Goal: Information Seeking & Learning: Learn about a topic

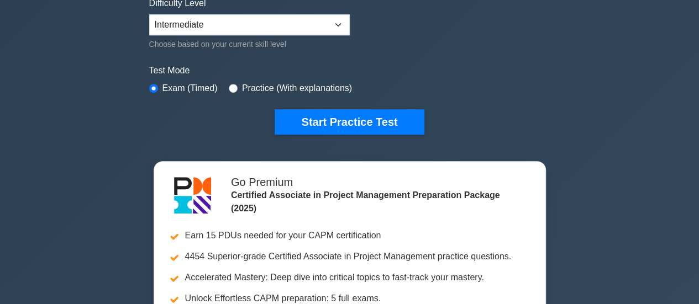
scroll to position [259, 0]
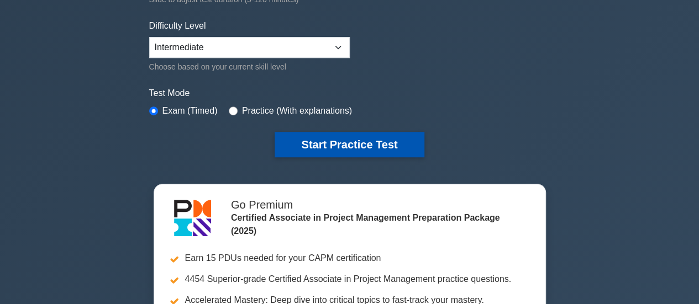
click at [363, 136] on button "Start Practice Test" at bounding box center [349, 144] width 149 height 25
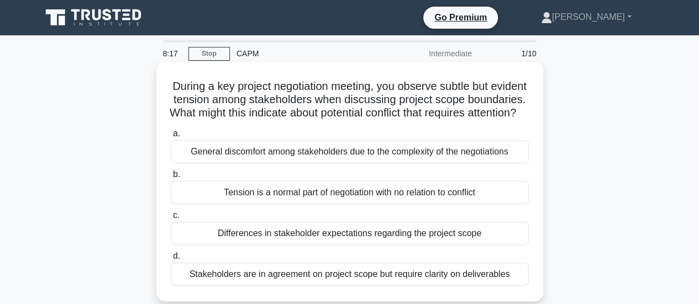
click at [327, 164] on div "General discomfort among stakeholders due to the complexity of the negotiations" at bounding box center [350, 151] width 358 height 23
click at [171, 138] on input "a. General discomfort among stakeholders due to the complexity of the negotiati…" at bounding box center [171, 133] width 0 height 7
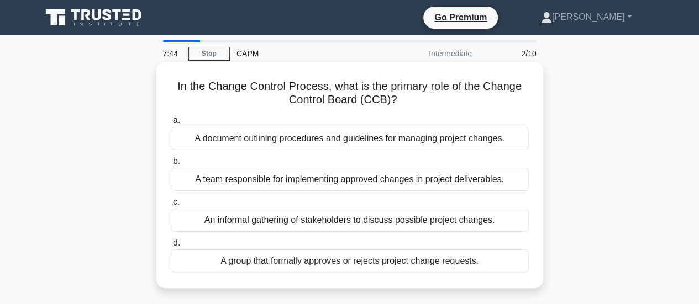
click at [280, 262] on div "A group that formally approves or rejects project change requests." at bounding box center [350, 261] width 358 height 23
click at [171, 247] on input "d. A group that formally approves or rejects project change requests." at bounding box center [171, 243] width 0 height 7
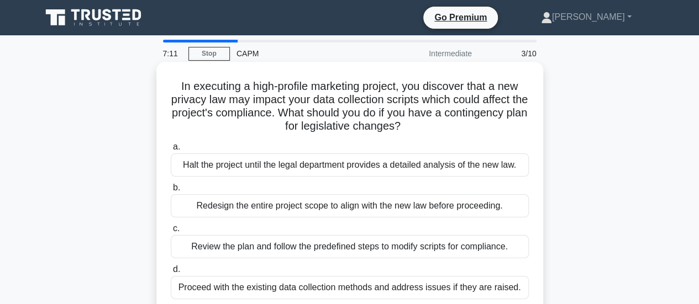
click at [260, 247] on div "Review the plan and follow the predefined steps to modify scripts for complianc…" at bounding box center [350, 246] width 358 height 23
click at [171, 233] on input "c. Review the plan and follow the predefined steps to modify scripts for compli…" at bounding box center [171, 228] width 0 height 7
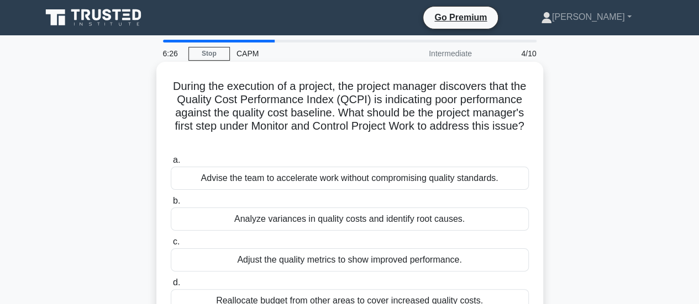
click at [260, 222] on div "Analyze variances in quality costs and identify root causes." at bounding box center [350, 219] width 358 height 23
click at [171, 205] on input "b. Analyze variances in quality costs and identify root causes." at bounding box center [171, 201] width 0 height 7
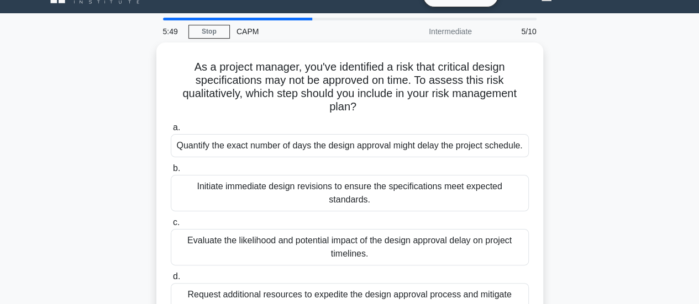
scroll to position [44, 0]
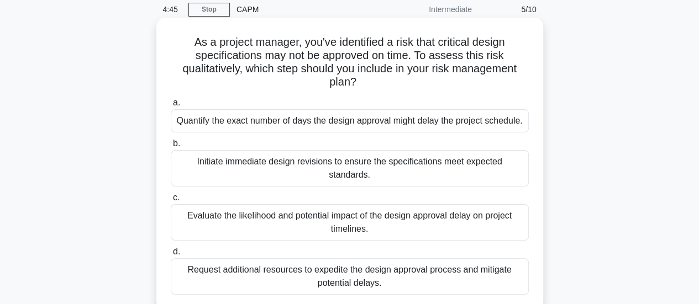
click at [411, 209] on div "Evaluate the likelihood and potential impact of the design approval delay on pr…" at bounding box center [350, 222] width 358 height 36
click at [171, 202] on input "c. Evaluate the likelihood and potential impact of the design approval delay on…" at bounding box center [171, 197] width 0 height 7
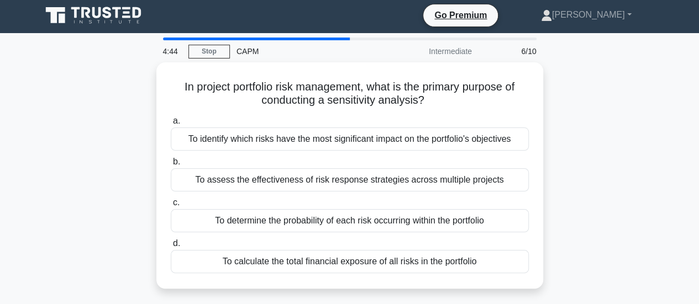
scroll to position [0, 0]
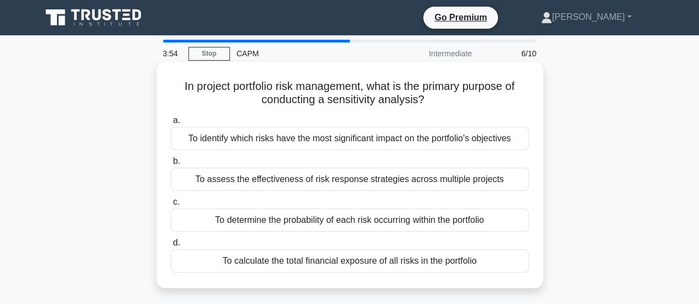
click at [309, 137] on div "To identify which risks have the most significant impact on the portfolio's obj…" at bounding box center [350, 138] width 358 height 23
click at [171, 124] on input "a. To identify which risks have the most significant impact on the portfolio's …" at bounding box center [171, 120] width 0 height 7
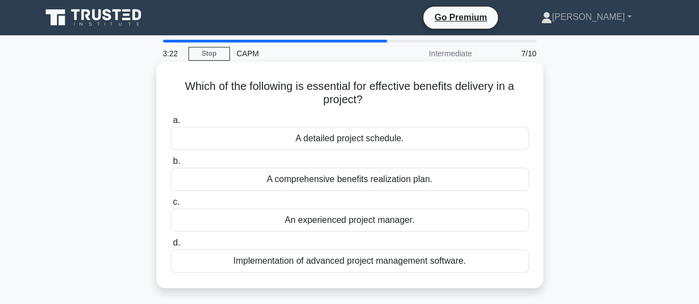
click at [300, 182] on div "A comprehensive benefits realization plan." at bounding box center [350, 179] width 358 height 23
click at [171, 165] on input "b. A comprehensive benefits realization plan." at bounding box center [171, 161] width 0 height 7
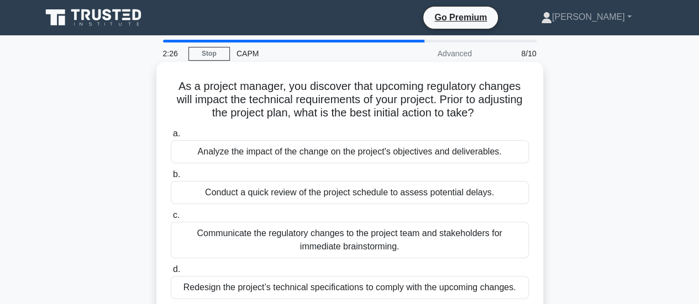
click at [252, 157] on div "Analyze the impact of the change on the project's objectives and deliverables." at bounding box center [350, 151] width 358 height 23
click at [171, 138] on input "a. Analyze the impact of the change on the project's objectives and deliverable…" at bounding box center [171, 133] width 0 height 7
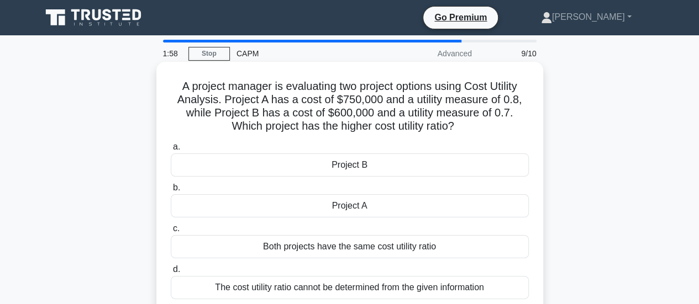
click at [292, 207] on div "Project A" at bounding box center [350, 205] width 358 height 23
click at [171, 192] on input "b. Project A" at bounding box center [171, 188] width 0 height 7
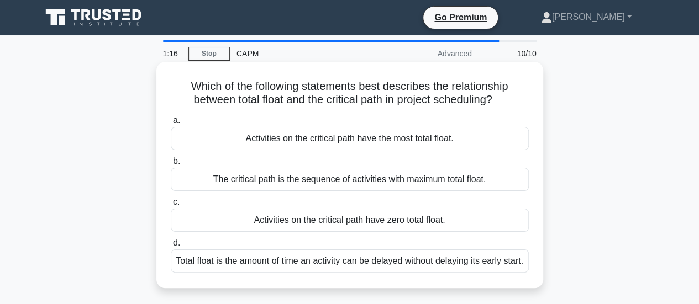
click at [286, 223] on div "Activities on the critical path have zero total float." at bounding box center [350, 220] width 358 height 23
click at [171, 206] on input "c. Activities on the critical path have zero total float." at bounding box center [171, 202] width 0 height 7
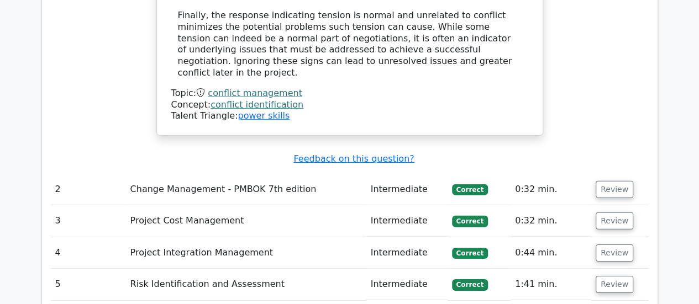
scroll to position [1634, 0]
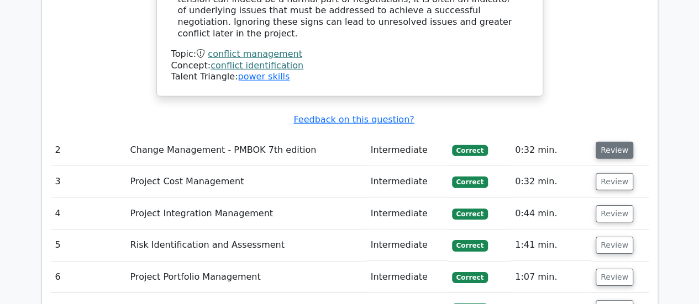
click at [601, 142] on button "Review" at bounding box center [615, 150] width 38 height 17
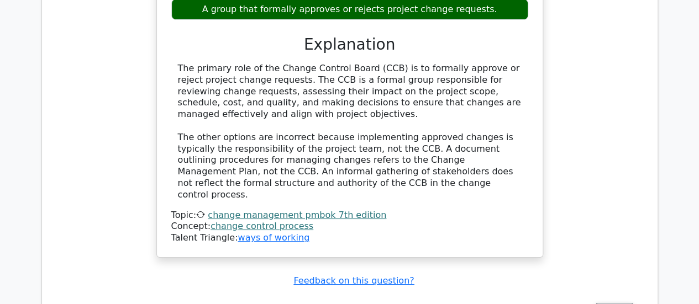
scroll to position [2047, 0]
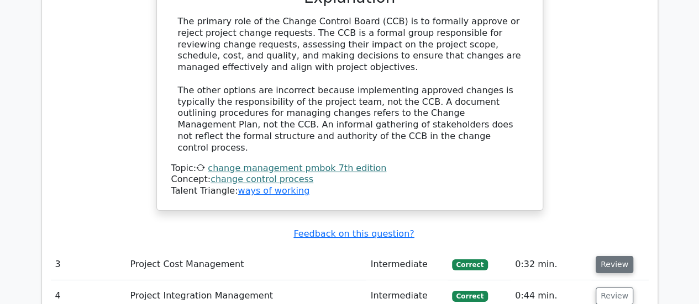
click at [606, 256] on button "Review" at bounding box center [615, 264] width 38 height 17
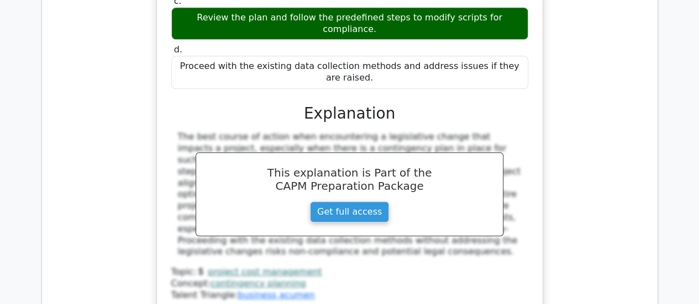
scroll to position [2548, 0]
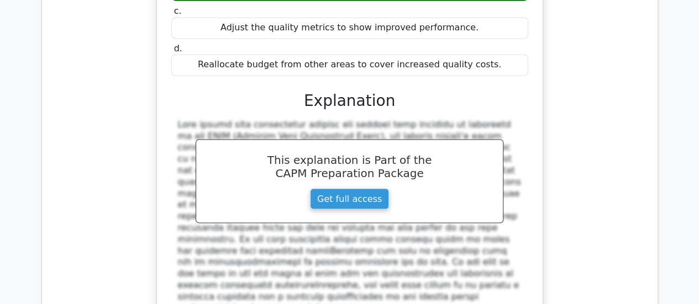
scroll to position [3063, 0]
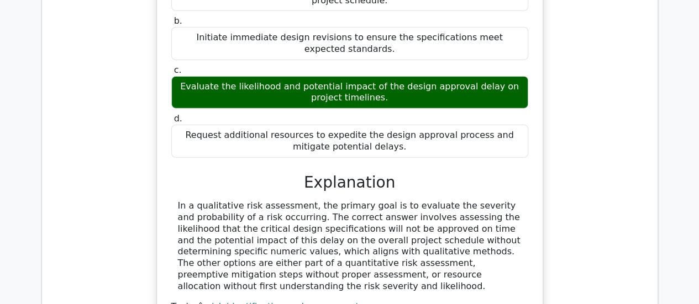
scroll to position [3645, 0]
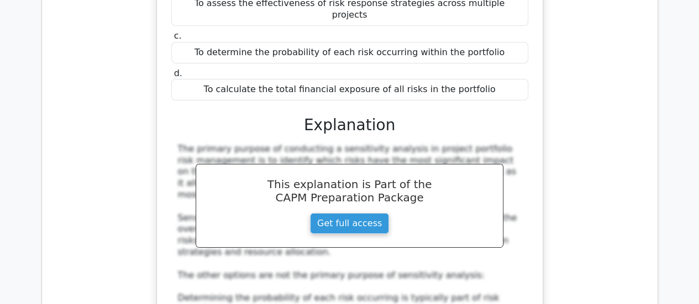
scroll to position [4190, 0]
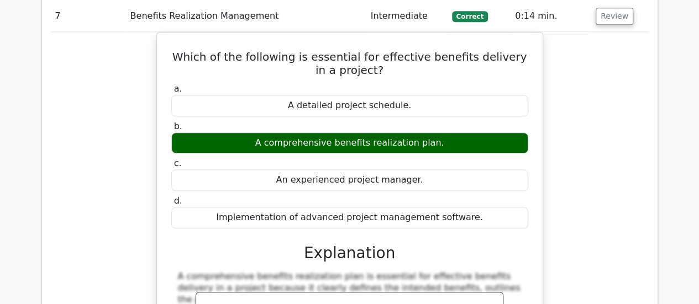
scroll to position [4735, 0]
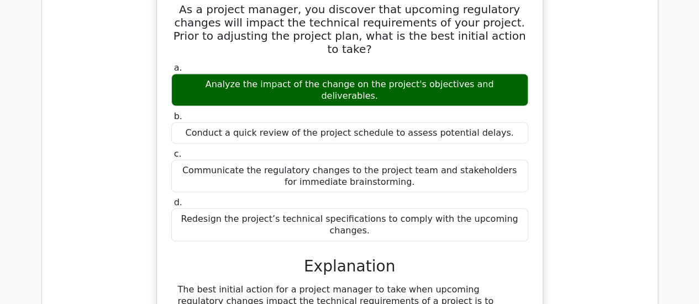
scroll to position [5295, 0]
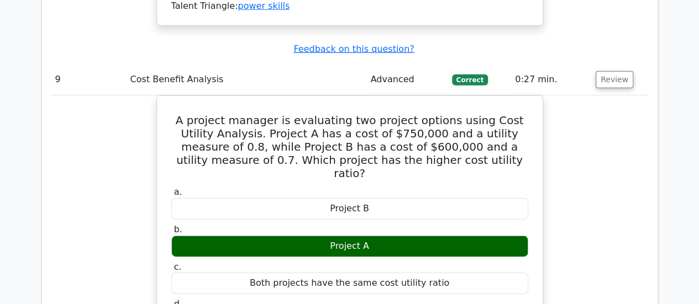
scroll to position [5818, 0]
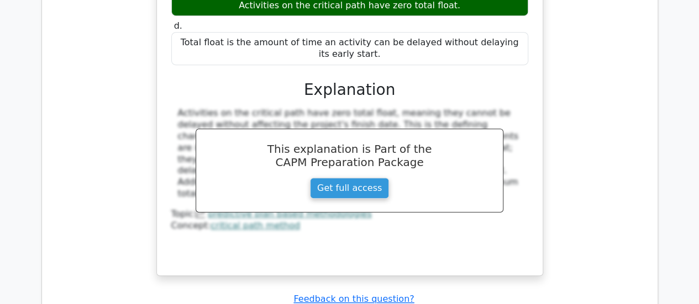
scroll to position [6556, 0]
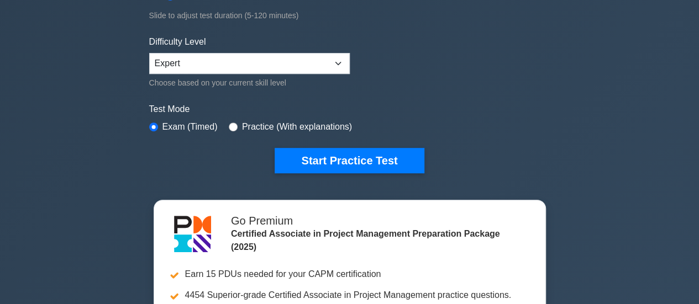
scroll to position [250, 0]
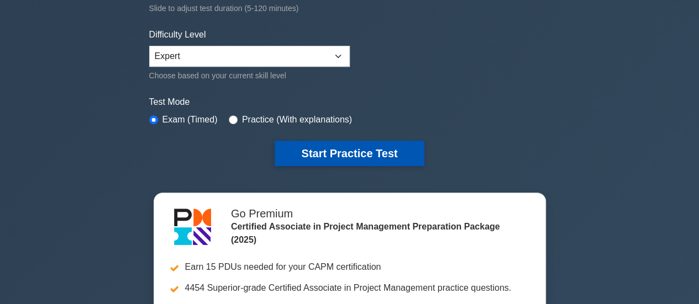
click at [358, 151] on button "Start Practice Test" at bounding box center [349, 153] width 149 height 25
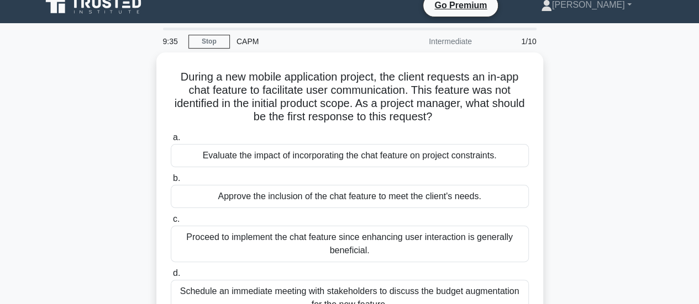
scroll to position [44, 0]
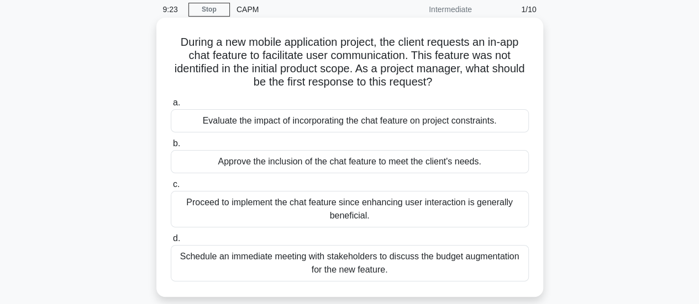
click at [331, 126] on div "Evaluate the impact of incorporating the chat feature on project constraints." at bounding box center [350, 120] width 358 height 23
click at [171, 107] on input "a. Evaluate the impact of incorporating the chat feature on project constraints." at bounding box center [171, 102] width 0 height 7
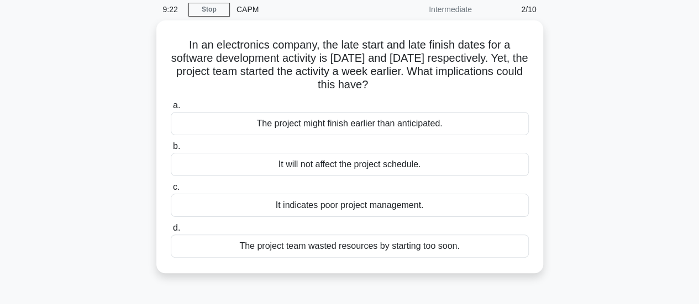
scroll to position [0, 0]
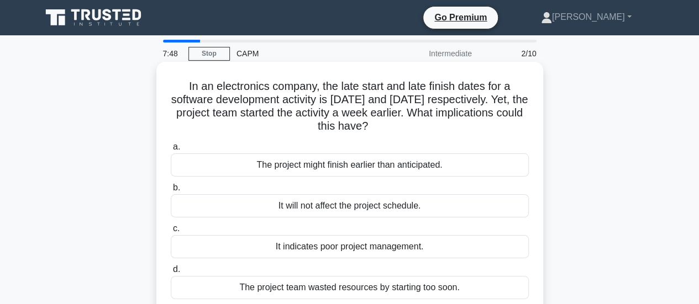
click at [286, 170] on div "The project might finish earlier than anticipated." at bounding box center [350, 165] width 358 height 23
click at [171, 151] on input "a. The project might finish earlier than anticipated." at bounding box center [171, 147] width 0 height 7
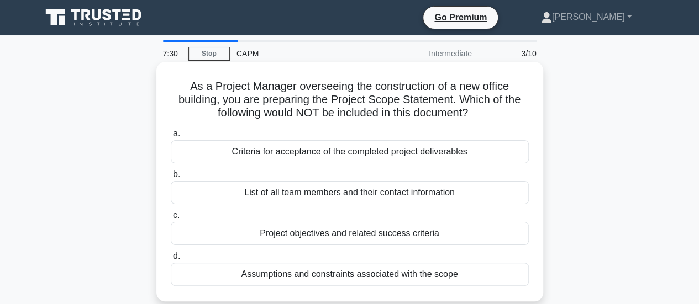
click at [281, 193] on div "List of all team members and their contact information" at bounding box center [350, 192] width 358 height 23
click at [171, 178] on input "b. List of all team members and their contact information" at bounding box center [171, 174] width 0 height 7
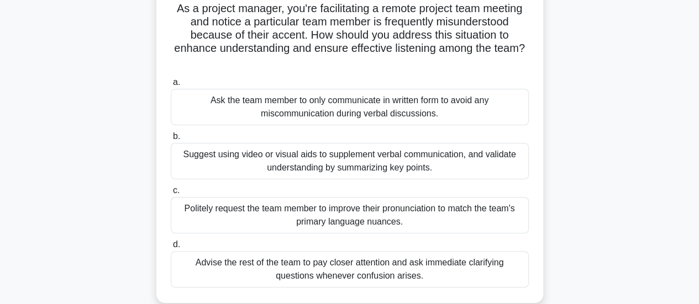
scroll to position [88, 0]
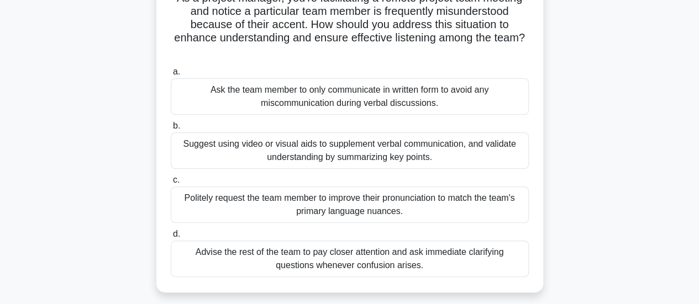
click at [403, 150] on div "Suggest using video or visual aids to supplement verbal communication, and vali…" at bounding box center [350, 151] width 358 height 36
click at [171, 130] on input "b. Suggest using video or visual aids to supplement verbal communication, and v…" at bounding box center [171, 126] width 0 height 7
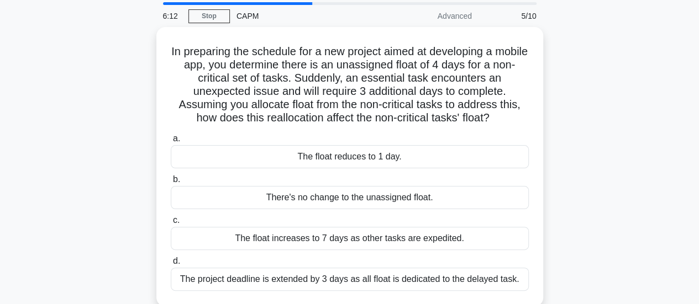
scroll to position [44, 0]
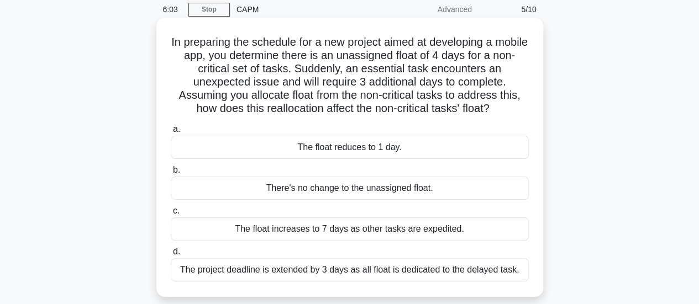
click at [356, 151] on div "The float reduces to 1 day." at bounding box center [350, 147] width 358 height 23
click at [171, 133] on input "a. The float reduces to 1 day." at bounding box center [171, 129] width 0 height 7
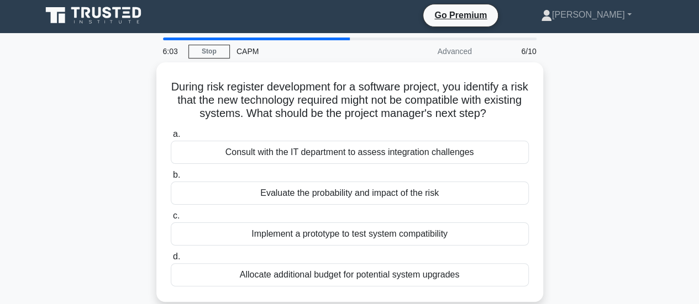
scroll to position [0, 0]
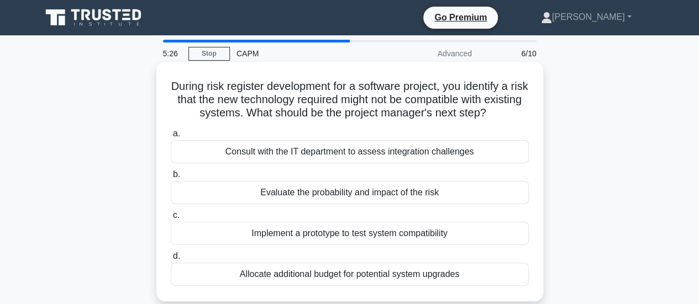
click at [350, 194] on div "Evaluate the probability and impact of the risk" at bounding box center [350, 192] width 358 height 23
click at [171, 178] on input "b. Evaluate the probability and impact of the risk" at bounding box center [171, 174] width 0 height 7
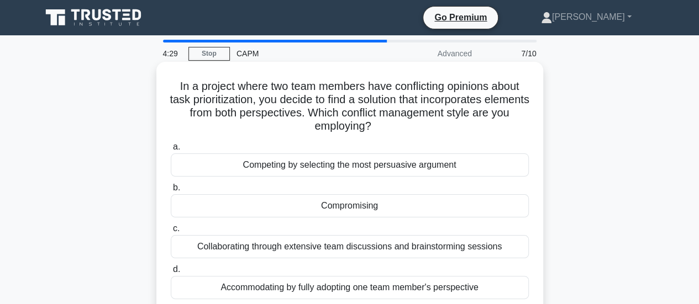
click at [302, 244] on div "Collaborating through extensive team discussions and brainstorming sessions" at bounding box center [350, 246] width 358 height 23
click at [171, 233] on input "c. Collaborating through extensive team discussions and brainstorming sessions" at bounding box center [171, 228] width 0 height 7
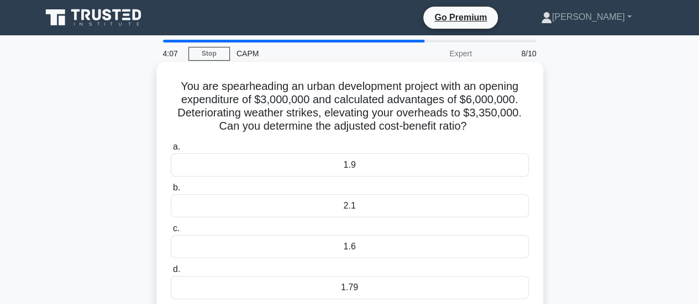
click at [329, 287] on div "1.79" at bounding box center [350, 287] width 358 height 23
click at [171, 273] on input "d. 1.79" at bounding box center [171, 269] width 0 height 7
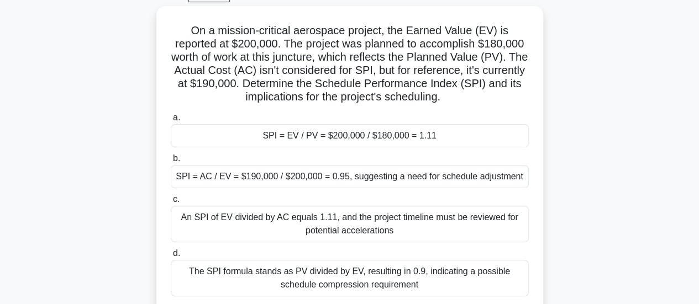
scroll to position [66, 0]
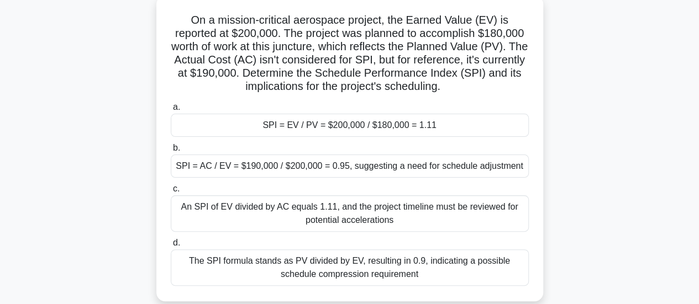
click at [368, 127] on div "SPI = EV / PV = $200,000 / $180,000 = 1.11" at bounding box center [350, 125] width 358 height 23
click at [171, 111] on input "a. SPI = EV / PV = $200,000 / $180,000 = 1.11" at bounding box center [171, 107] width 0 height 7
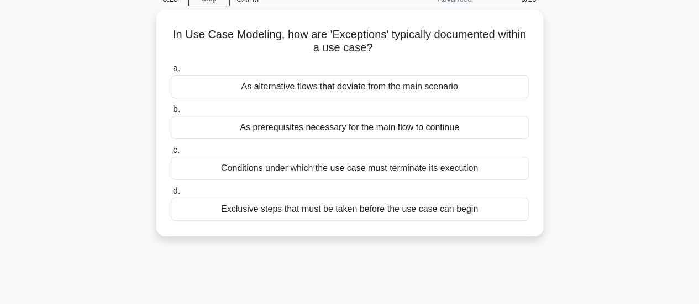
scroll to position [44, 0]
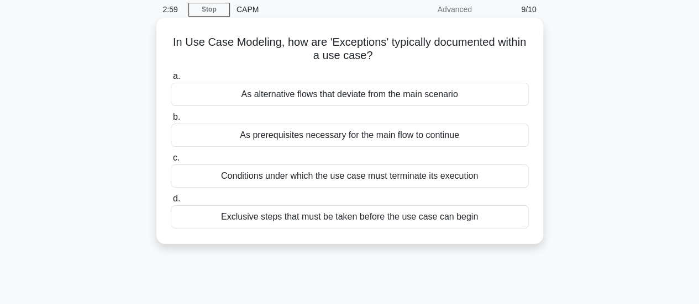
click at [323, 140] on div "As prerequisites necessary for the main flow to continue" at bounding box center [350, 135] width 358 height 23
click at [171, 121] on input "b. As prerequisites necessary for the main flow to continue" at bounding box center [171, 117] width 0 height 7
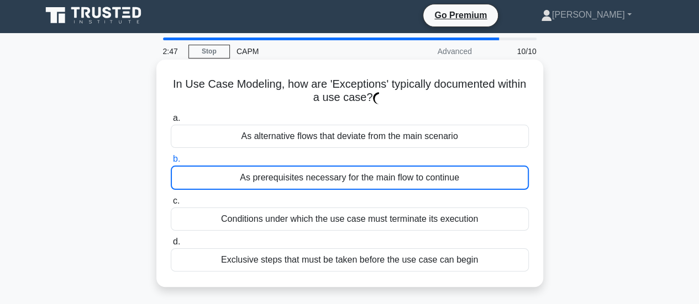
scroll to position [0, 0]
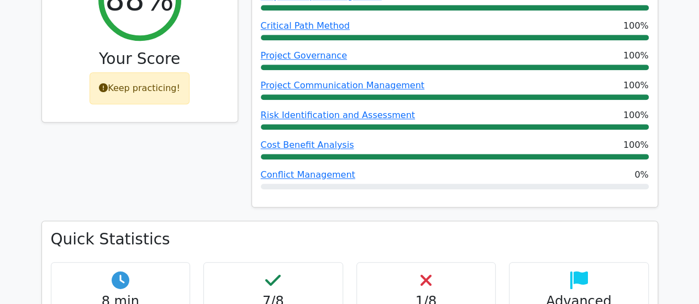
scroll to position [560, 0]
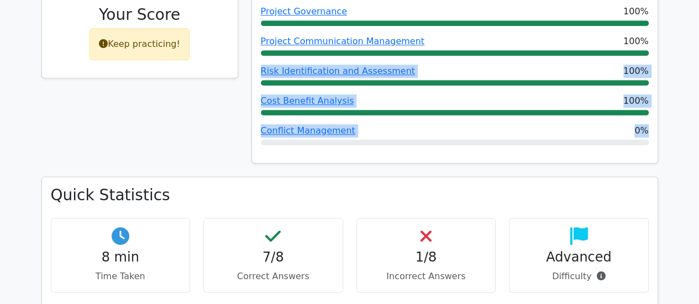
drag, startPoint x: 698, startPoint y: 7, endPoint x: 686, endPoint y: 112, distance: 105.7
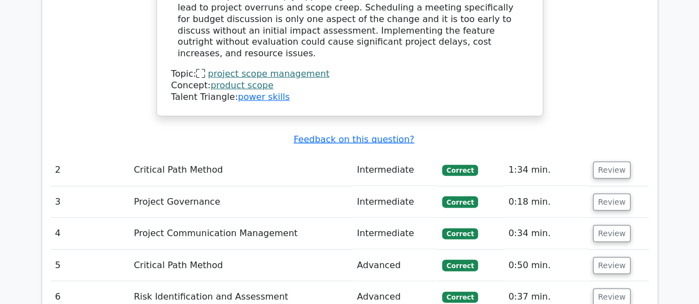
scroll to position [1451, 0]
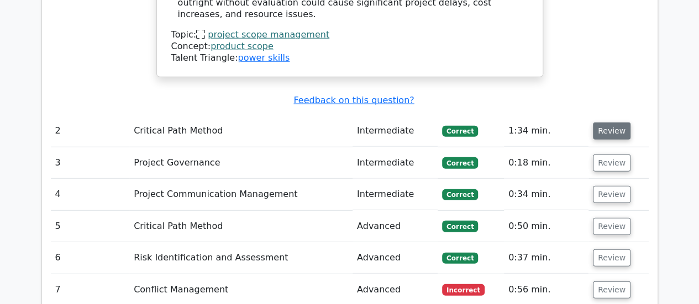
click at [603, 123] on button "Review" at bounding box center [612, 131] width 38 height 17
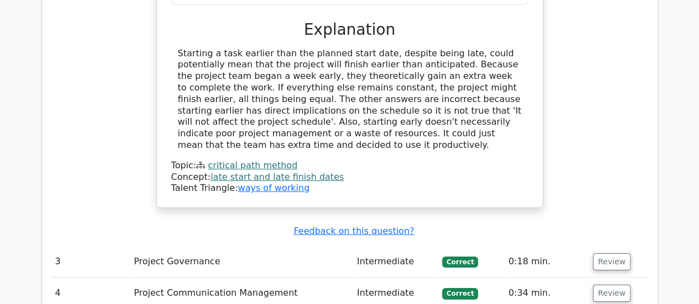
scroll to position [1849, 0]
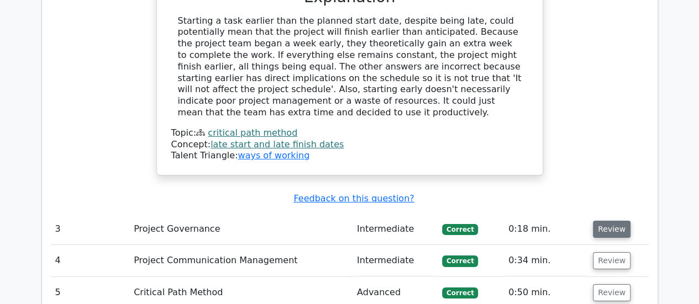
click at [604, 221] on button "Review" at bounding box center [612, 229] width 38 height 17
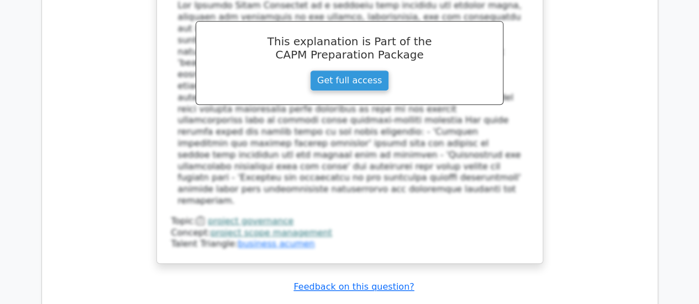
scroll to position [2393, 0]
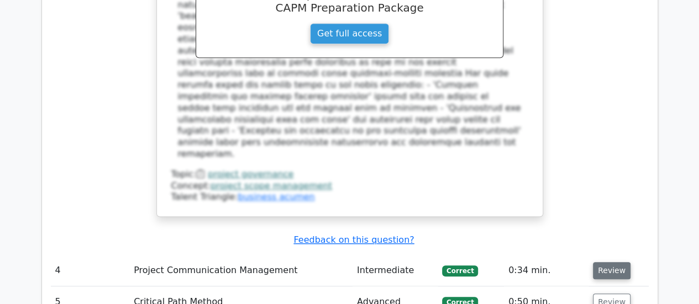
click at [611, 262] on button "Review" at bounding box center [612, 270] width 38 height 17
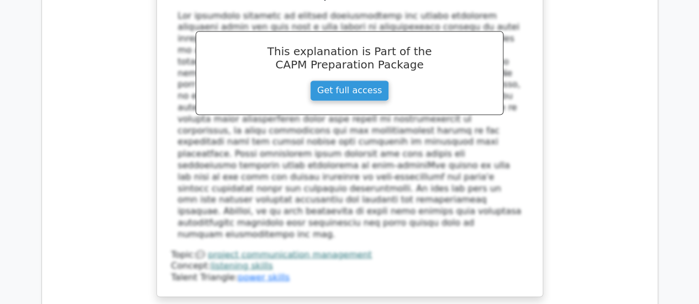
scroll to position [3020, 0]
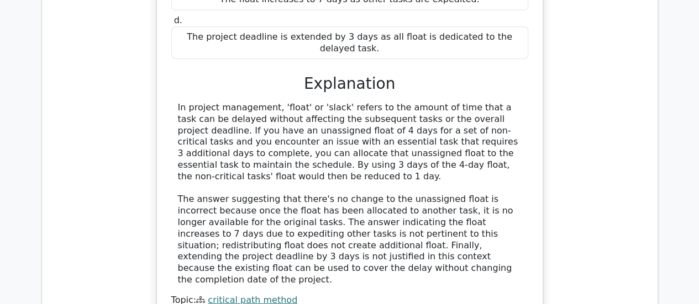
scroll to position [3639, 0]
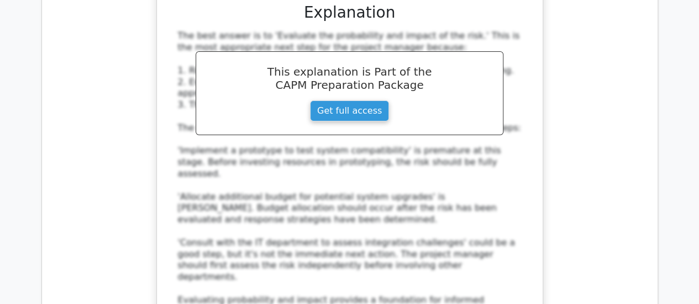
scroll to position [4250, 0]
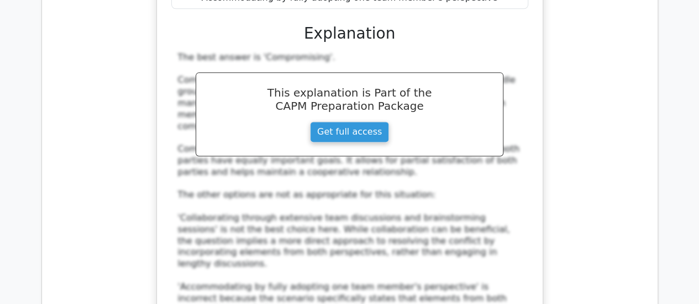
scroll to position [4935, 0]
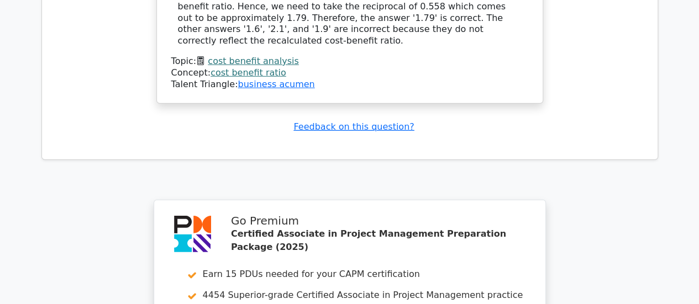
scroll to position [5813, 0]
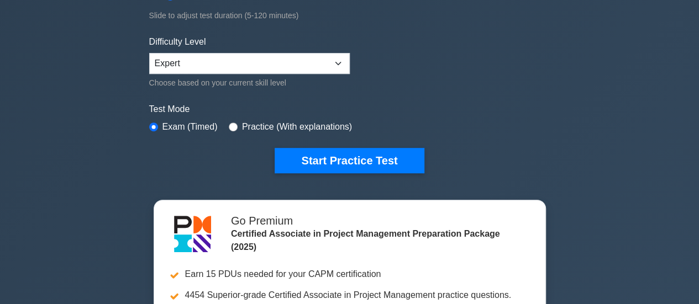
scroll to position [287, 0]
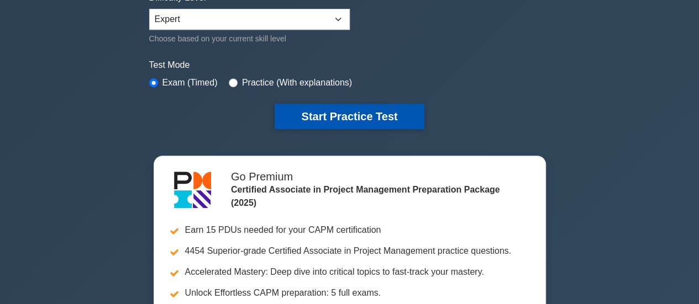
click at [348, 109] on button "Start Practice Test" at bounding box center [349, 116] width 149 height 25
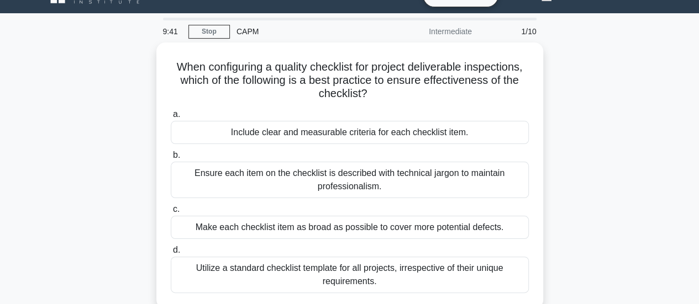
scroll to position [44, 0]
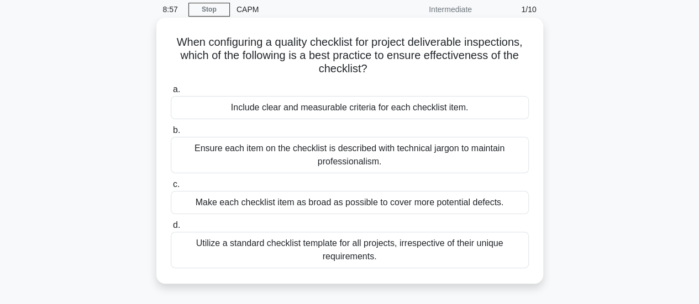
click at [377, 109] on div "Include clear and measurable criteria for each checklist item." at bounding box center [350, 107] width 358 height 23
click at [171, 93] on input "a. Include clear and measurable criteria for each checklist item." at bounding box center [171, 89] width 0 height 7
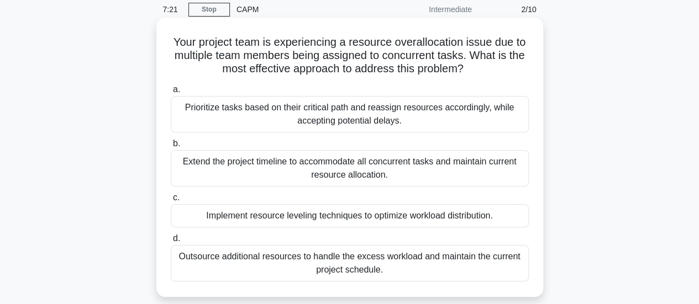
click at [364, 220] on div "Implement resource leveling techniques to optimize workload distribution." at bounding box center [350, 215] width 358 height 23
click at [171, 202] on input "c. Implement resource leveling techniques to optimize workload distribution." at bounding box center [171, 197] width 0 height 7
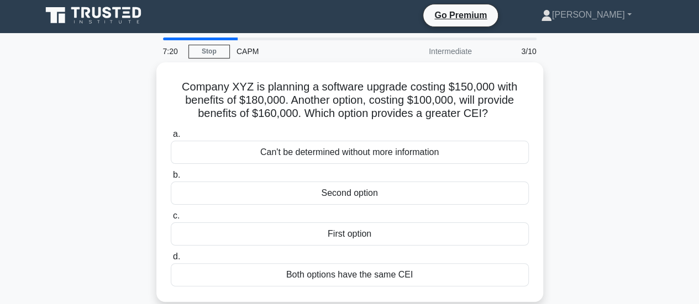
scroll to position [0, 0]
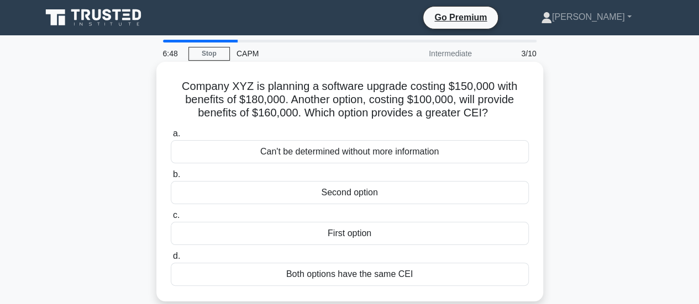
click at [341, 236] on div "First option" at bounding box center [350, 233] width 358 height 23
click at [171, 219] on input "c. First option" at bounding box center [171, 215] width 0 height 7
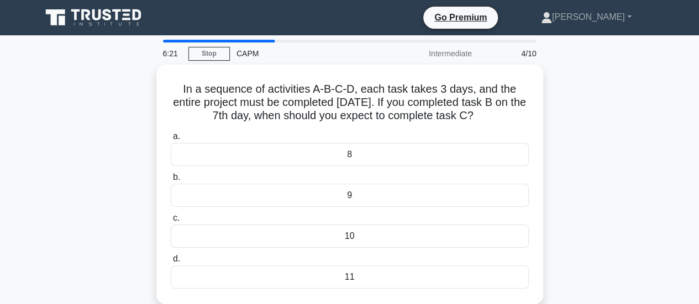
click at [341, 236] on div "10" at bounding box center [350, 236] width 358 height 23
click at [171, 222] on input "c. 10" at bounding box center [171, 218] width 0 height 7
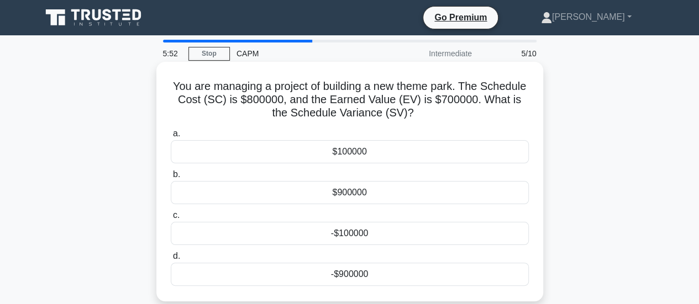
click at [314, 151] on div "$100000" at bounding box center [350, 151] width 358 height 23
click at [171, 138] on input "a. $100000" at bounding box center [171, 133] width 0 height 7
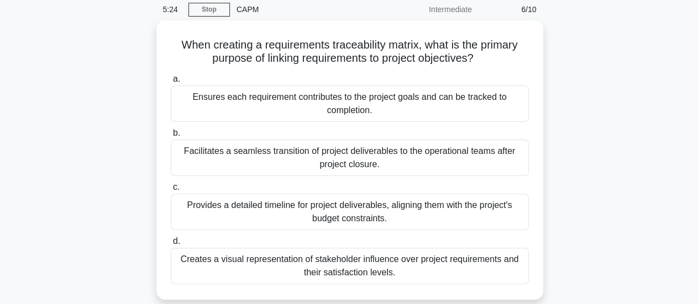
scroll to position [66, 0]
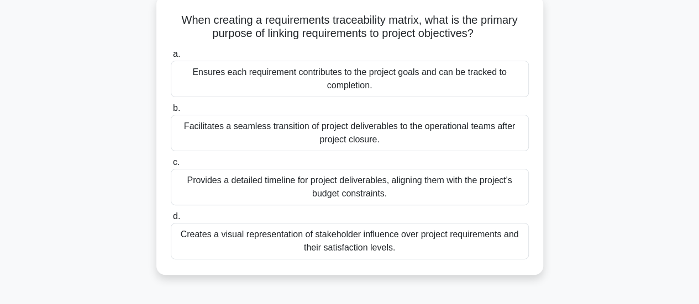
click at [297, 146] on div "Facilitates a seamless transition of project deliverables to the operational te…" at bounding box center [350, 133] width 358 height 36
click at [171, 112] on input "b. Facilitates a seamless transition of project deliverables to the operational…" at bounding box center [171, 108] width 0 height 7
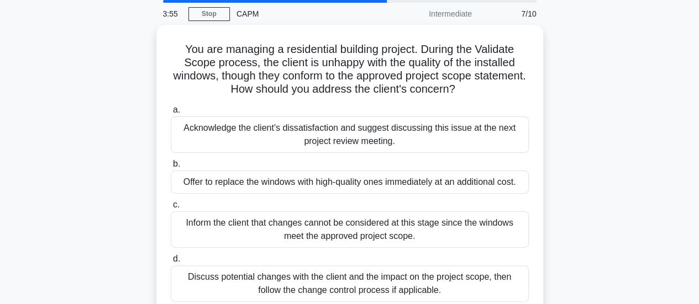
scroll to position [44, 0]
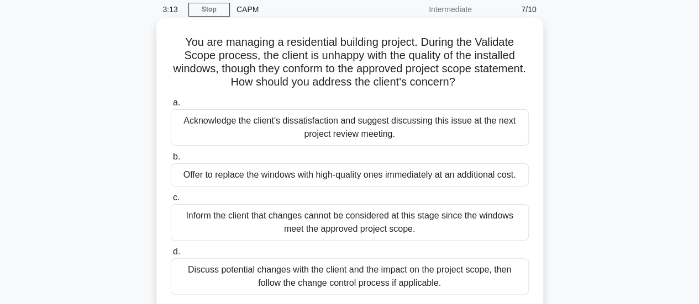
click at [415, 275] on div "Discuss potential changes with the client and the impact on the project scope, …" at bounding box center [350, 277] width 358 height 36
click at [171, 256] on input "d. Discuss potential changes with the client and the impact on the project scop…" at bounding box center [171, 252] width 0 height 7
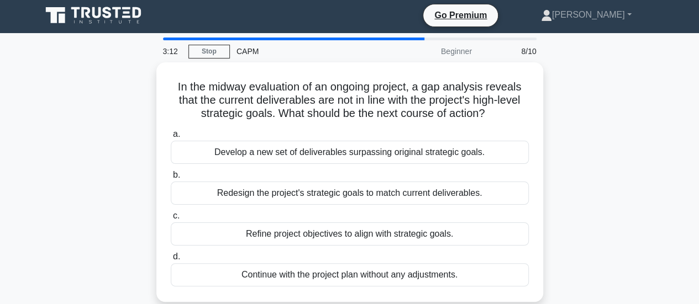
scroll to position [0, 0]
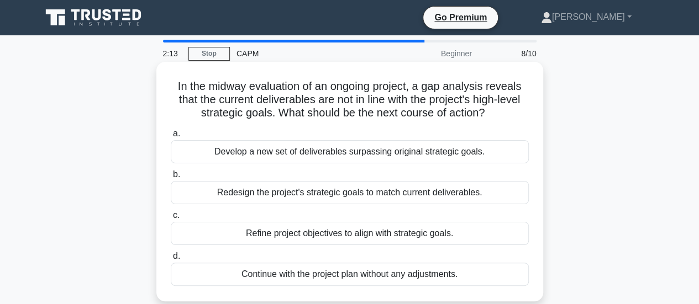
click at [371, 238] on div "Refine project objectives to align with strategic goals." at bounding box center [350, 233] width 358 height 23
click at [171, 219] on input "c. Refine project objectives to align with strategic goals." at bounding box center [171, 215] width 0 height 7
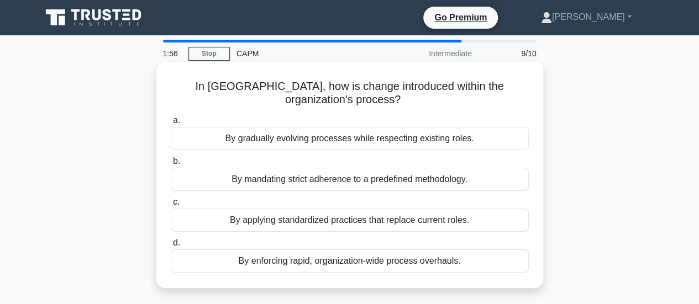
click at [332, 145] on div "By gradually evolving processes while respecting existing roles." at bounding box center [350, 138] width 358 height 23
click at [171, 124] on input "a. By gradually evolving processes while respecting existing roles." at bounding box center [171, 120] width 0 height 7
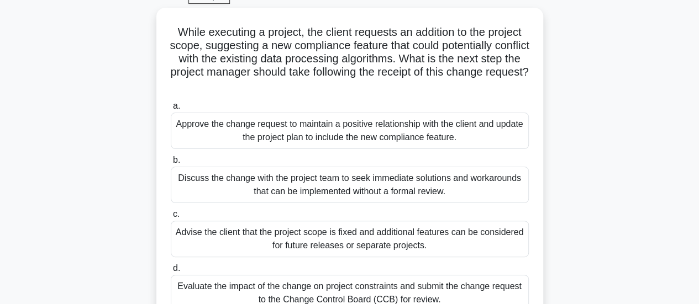
scroll to position [66, 0]
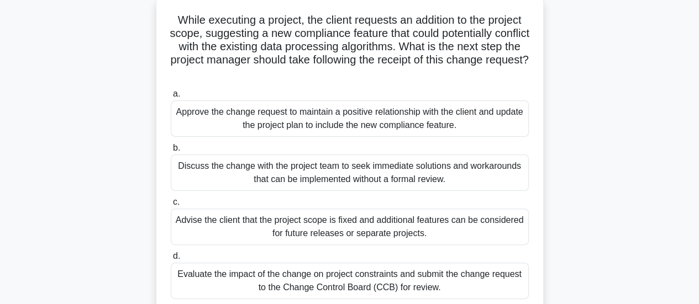
click at [376, 282] on div "Evaluate the impact of the change on project constraints and submit the change …" at bounding box center [350, 281] width 358 height 36
click at [171, 260] on input "d. Evaluate the impact of the change on project constraints and submit the chan…" at bounding box center [171, 256] width 0 height 7
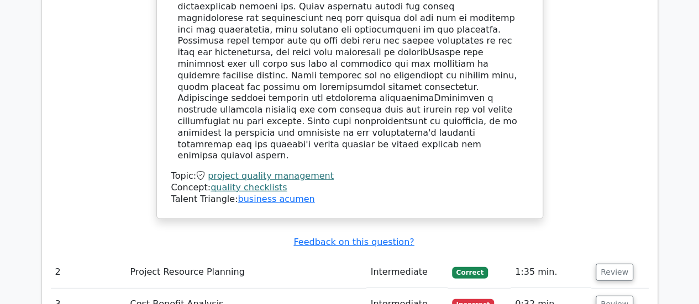
scroll to position [1480, 0]
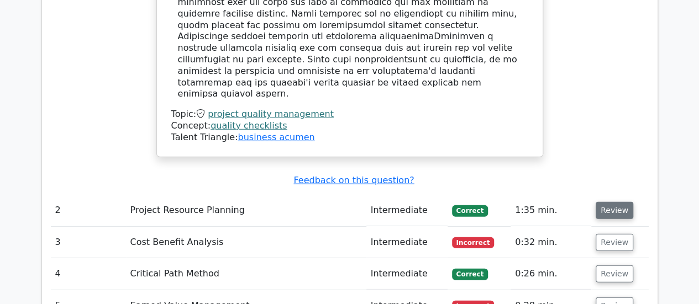
click at [612, 202] on button "Review" at bounding box center [615, 210] width 38 height 17
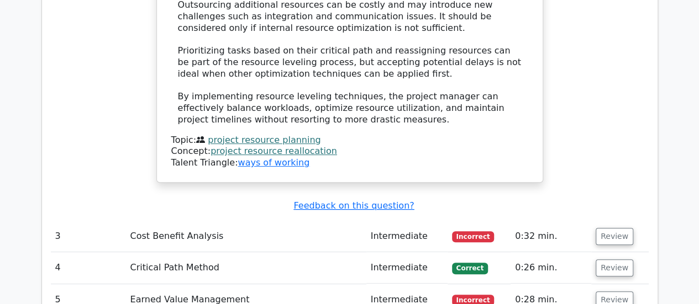
scroll to position [2209, 0]
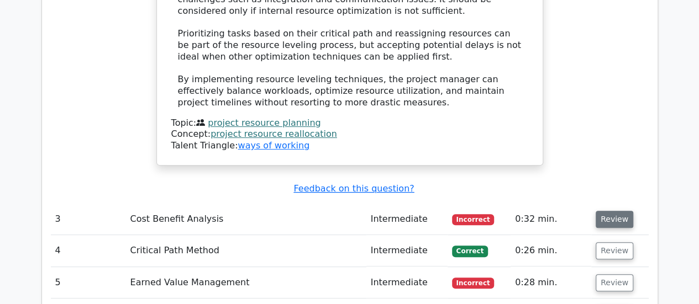
click at [607, 211] on button "Review" at bounding box center [615, 219] width 38 height 17
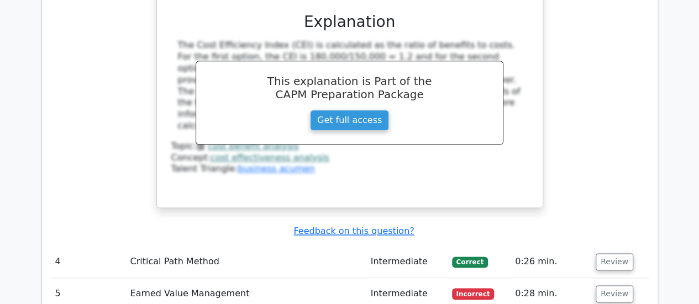
scroll to position [2703, 0]
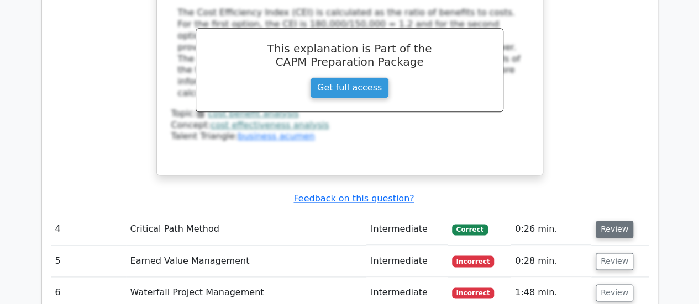
click at [608, 221] on button "Review" at bounding box center [615, 229] width 38 height 17
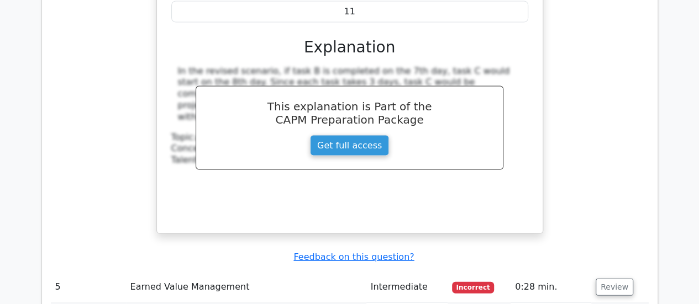
scroll to position [3196, 0]
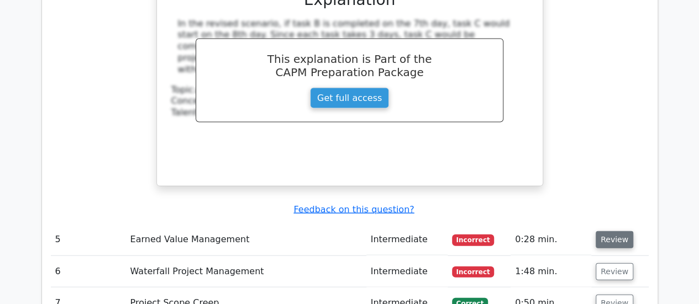
click at [608, 231] on button "Review" at bounding box center [615, 239] width 38 height 17
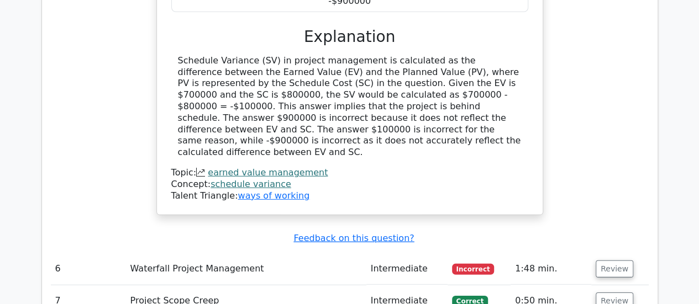
scroll to position [3748, 0]
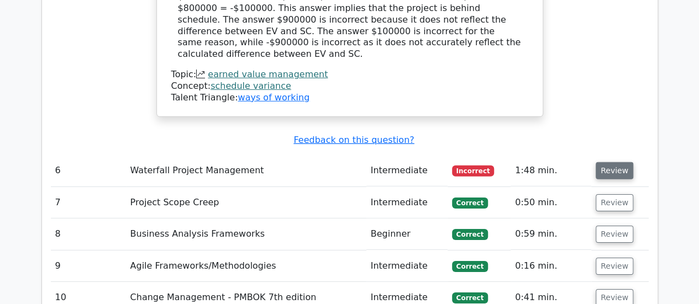
click at [604, 162] on button "Review" at bounding box center [615, 170] width 38 height 17
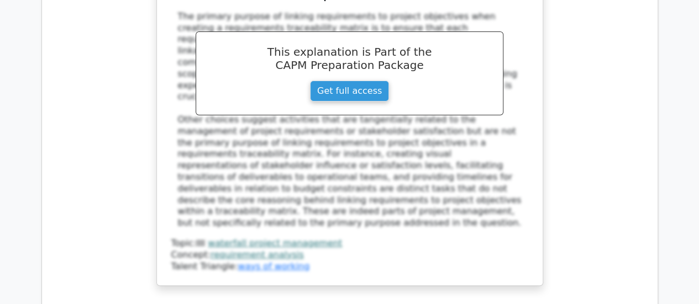
scroll to position [4293, 0]
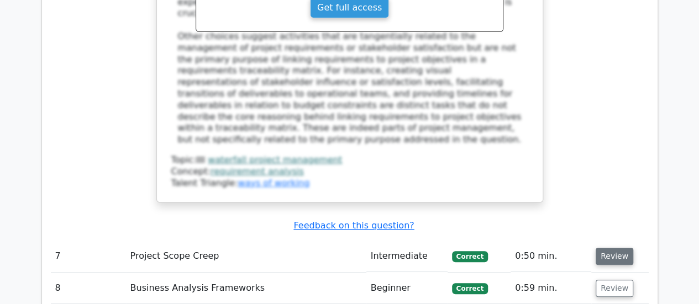
click at [609, 248] on button "Review" at bounding box center [615, 256] width 38 height 17
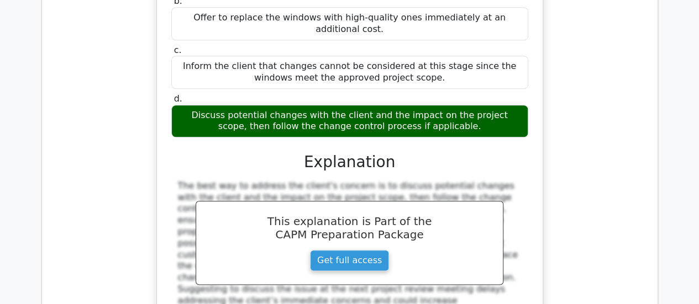
scroll to position [4765, 0]
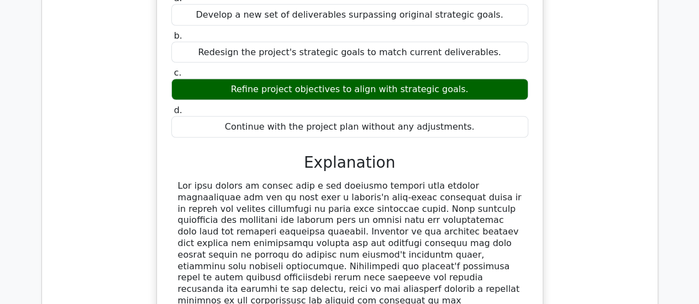
scroll to position [5273, 0]
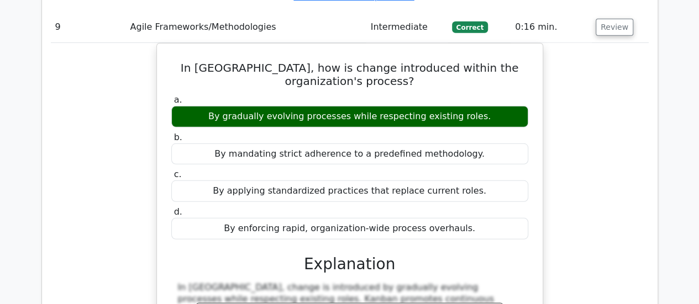
scroll to position [5788, 0]
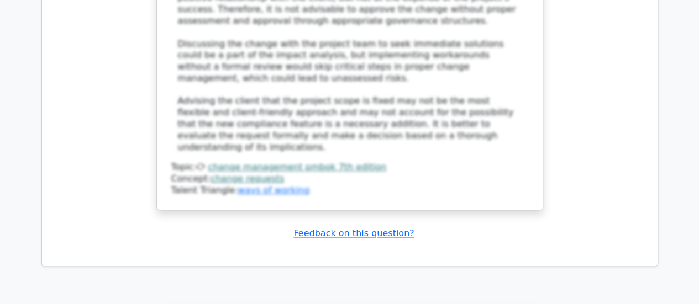
scroll to position [6768, 0]
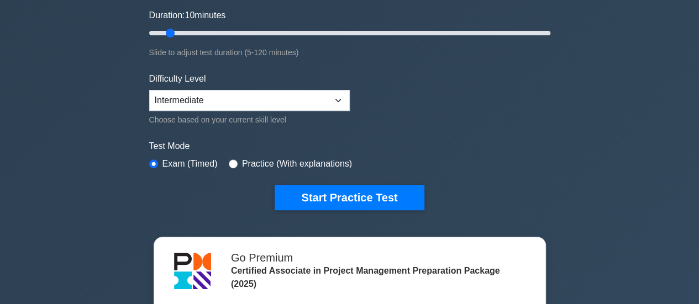
scroll to position [265, 0]
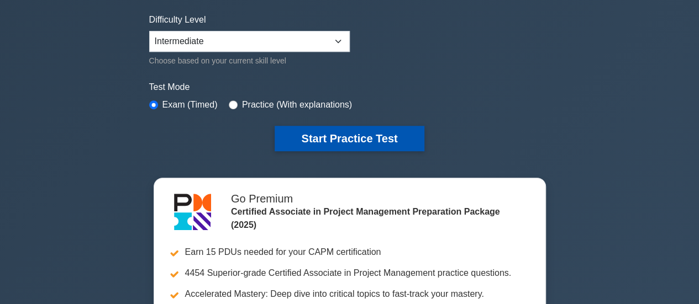
click at [380, 134] on button "Start Practice Test" at bounding box center [349, 138] width 149 height 25
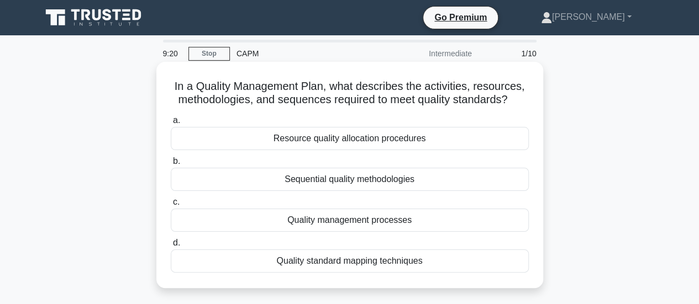
click at [335, 226] on div "Quality management processes" at bounding box center [350, 220] width 358 height 23
click at [171, 206] on input "c. Quality management processes" at bounding box center [171, 202] width 0 height 7
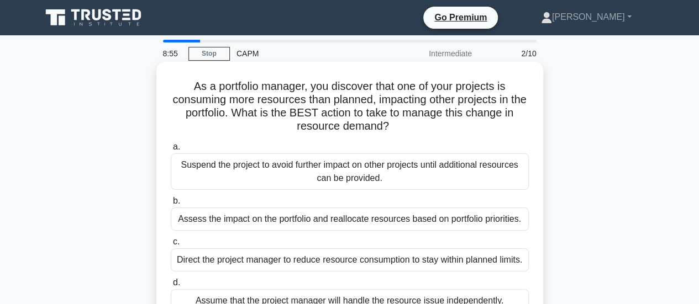
click at [336, 223] on div "Assess the impact on the portfolio and reallocate resources based on portfolio …" at bounding box center [350, 219] width 358 height 23
click at [171, 205] on input "b. Assess the impact on the portfolio and reallocate resources based on portfol…" at bounding box center [171, 201] width 0 height 7
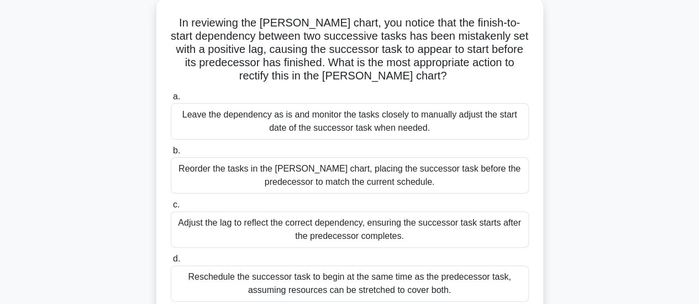
scroll to position [88, 0]
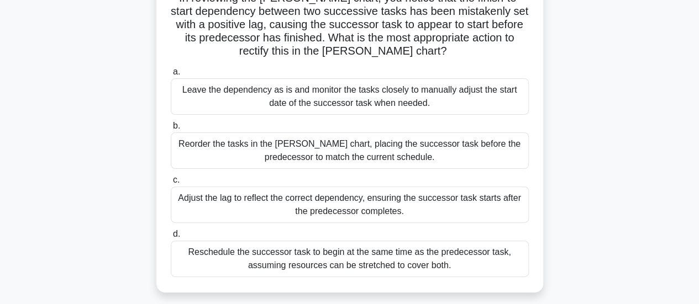
click at [425, 211] on div "Adjust the lag to reflect the correct dependency, ensuring the successor task s…" at bounding box center [350, 205] width 358 height 36
click at [171, 184] on input "c. Adjust the lag to reflect the correct dependency, ensuring the successor tas…" at bounding box center [171, 180] width 0 height 7
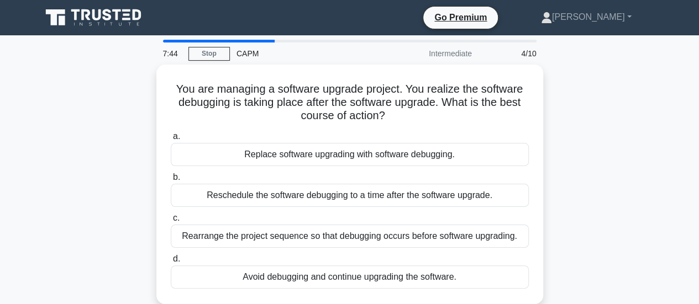
scroll to position [0, 0]
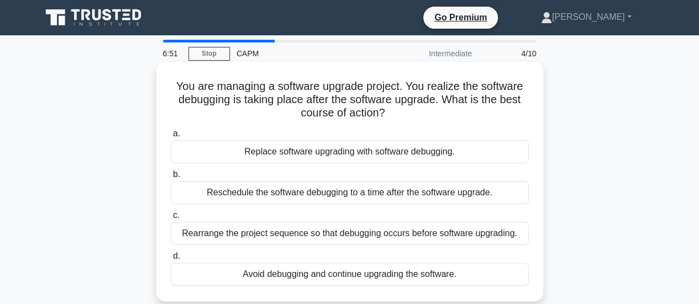
click at [330, 233] on div "Rearrange the project sequence so that debugging occurs before software upgradi…" at bounding box center [350, 233] width 358 height 23
click at [171, 219] on input "c. Rearrange the project sequence so that debugging occurs before software upgr…" at bounding box center [171, 215] width 0 height 7
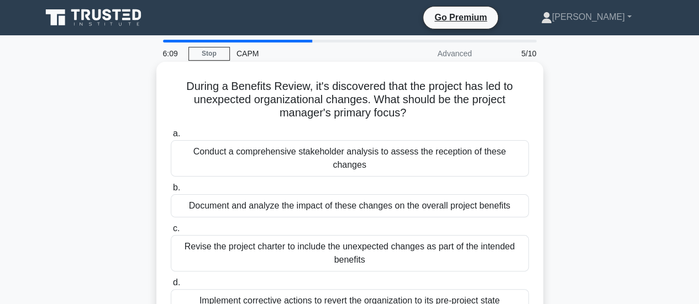
click at [313, 194] on div "Document and analyze the impact of these changes on the overall project benefits" at bounding box center [350, 205] width 358 height 23
click at [171, 190] on input "b. Document and analyze the impact of these changes on the overall project bene…" at bounding box center [171, 188] width 0 height 7
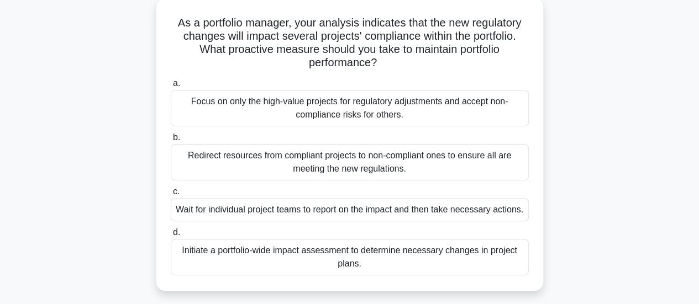
scroll to position [44, 0]
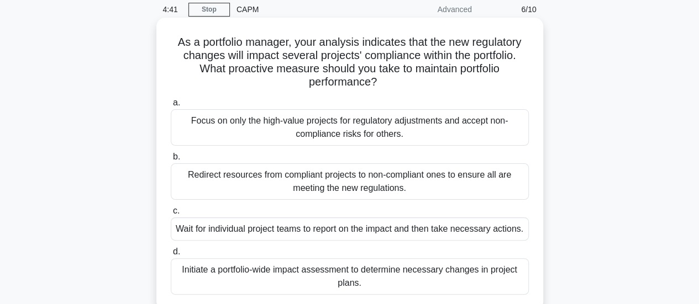
click at [205, 280] on div "Initiate a portfolio-wide impact assessment to determine necessary changes in p…" at bounding box center [350, 277] width 358 height 36
click at [171, 256] on input "d. Initiate a portfolio-wide impact assessment to determine necessary changes i…" at bounding box center [171, 252] width 0 height 7
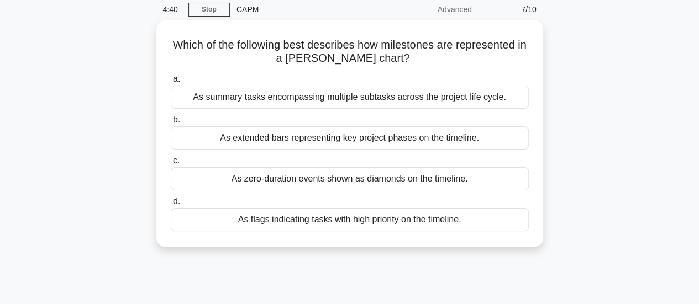
scroll to position [0, 0]
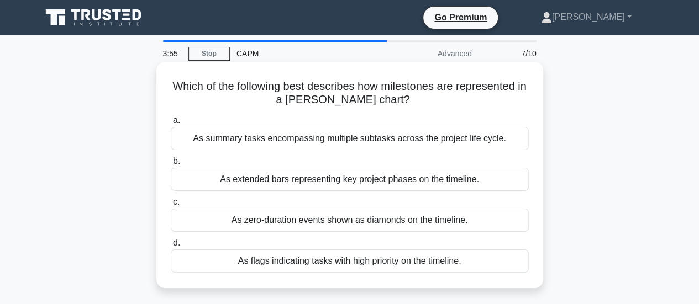
click at [223, 144] on div "As summary tasks encompassing multiple subtasks across the project life cycle." at bounding box center [350, 138] width 358 height 23
click at [171, 124] on input "a. As summary tasks encompassing multiple subtasks across the project life cycl…" at bounding box center [171, 120] width 0 height 7
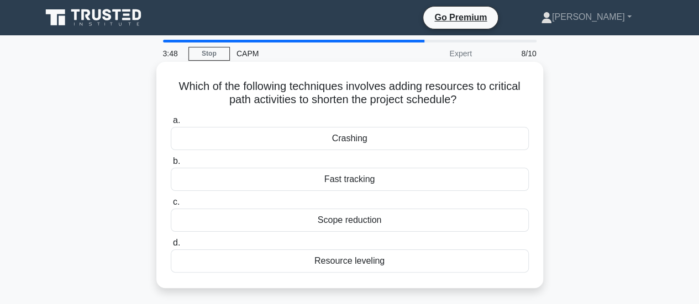
click at [318, 186] on div "Fast tracking" at bounding box center [350, 179] width 358 height 23
click at [171, 165] on input "b. Fast tracking" at bounding box center [171, 161] width 0 height 7
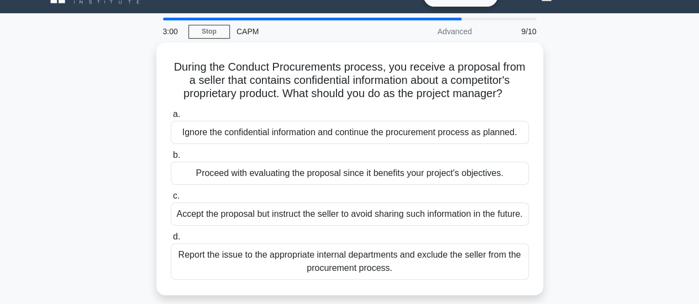
scroll to position [44, 0]
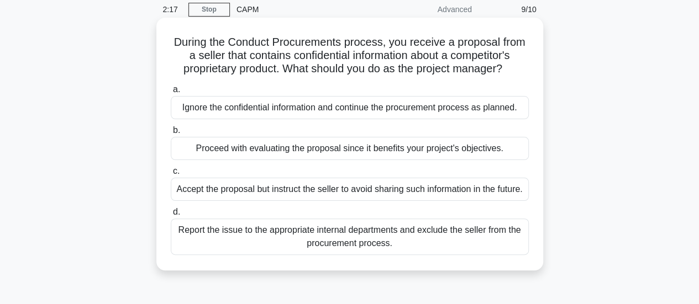
click at [358, 153] on div "Proceed with evaluating the proposal since it benefits your project's objective…" at bounding box center [350, 148] width 358 height 23
click at [171, 134] on input "b. Proceed with evaluating the proposal since it benefits your project's object…" at bounding box center [171, 130] width 0 height 7
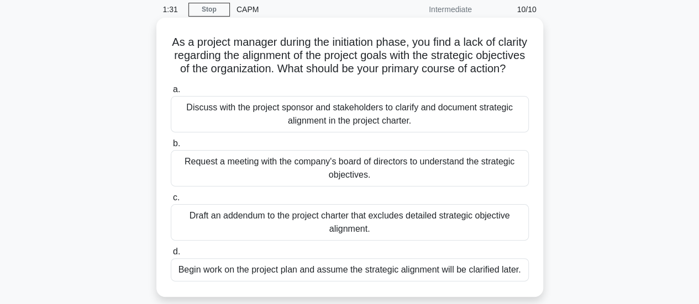
click at [440, 129] on div "Discuss with the project sponsor and stakeholders to clarify and document strat…" at bounding box center [350, 114] width 358 height 36
click at [171, 93] on input "a. Discuss with the project sponsor and stakeholders to clarify and document st…" at bounding box center [171, 89] width 0 height 7
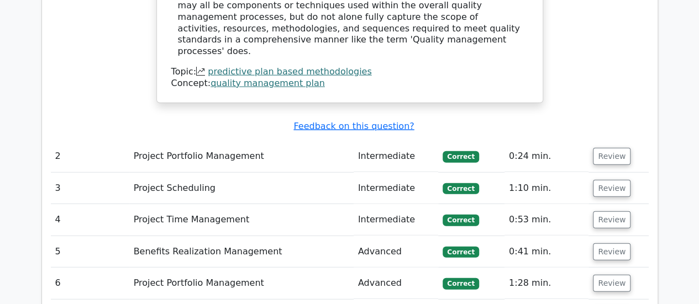
scroll to position [1370, 0]
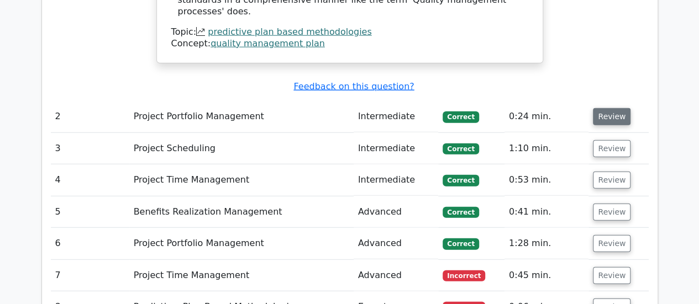
click at [603, 108] on button "Review" at bounding box center [612, 116] width 38 height 17
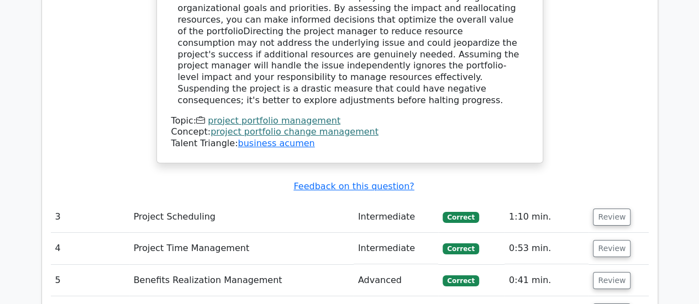
scroll to position [1878, 0]
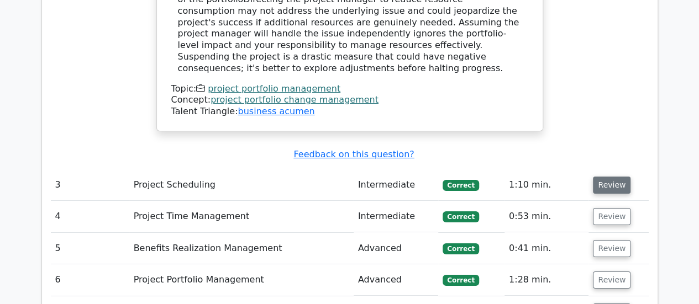
click at [615, 177] on button "Review" at bounding box center [612, 185] width 38 height 17
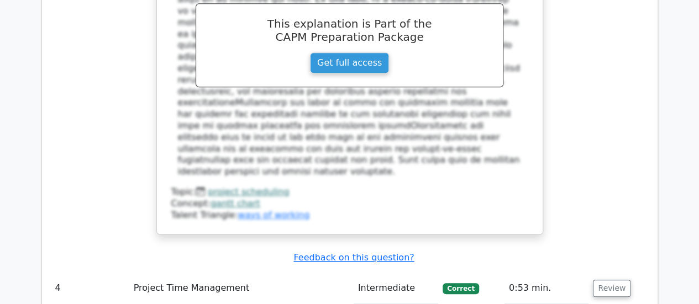
scroll to position [2452, 0]
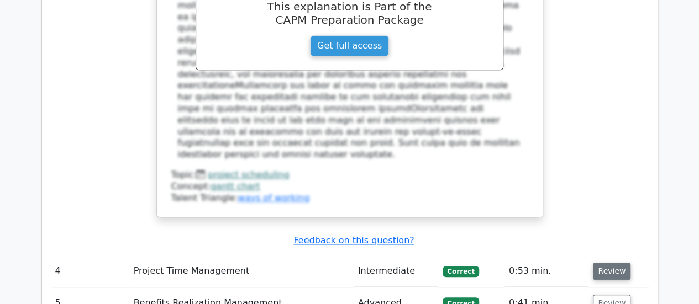
click at [609, 263] on button "Review" at bounding box center [612, 271] width 38 height 17
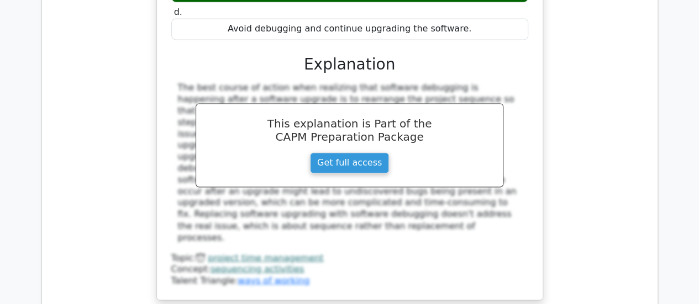
scroll to position [2938, 0]
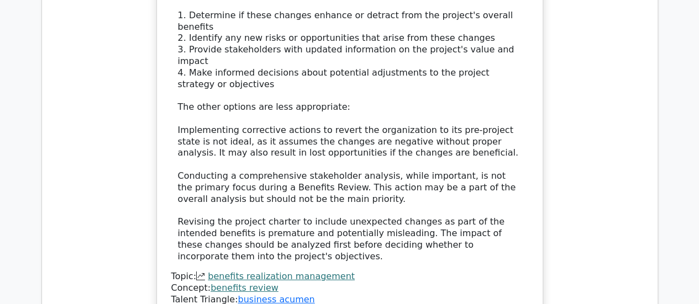
scroll to position [3682, 0]
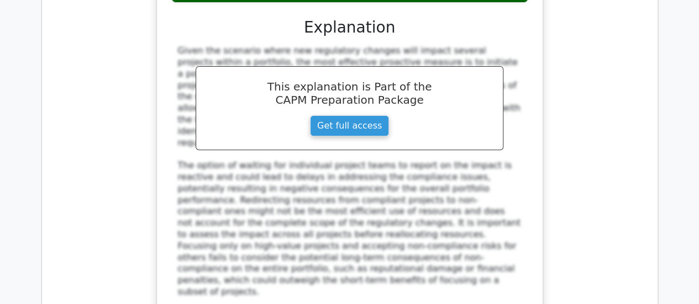
scroll to position [4345, 0]
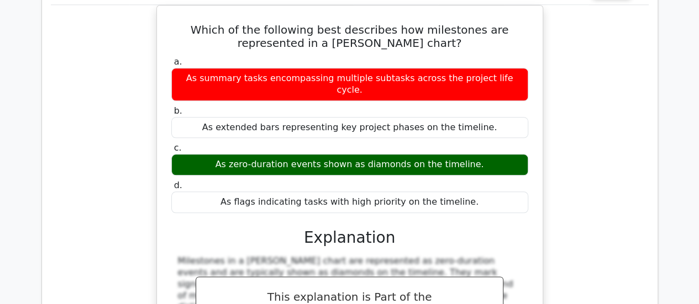
scroll to position [4758, 0]
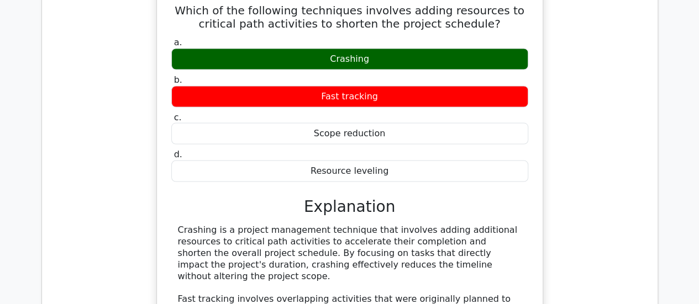
scroll to position [5302, 0]
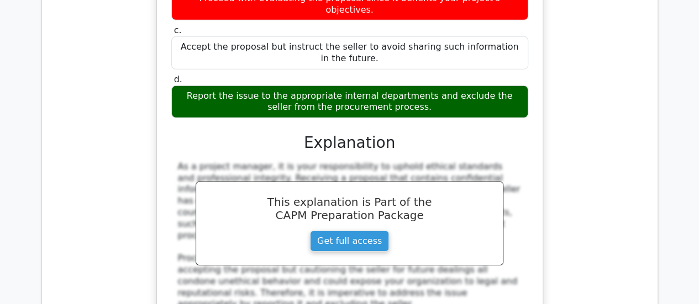
scroll to position [5921, 0]
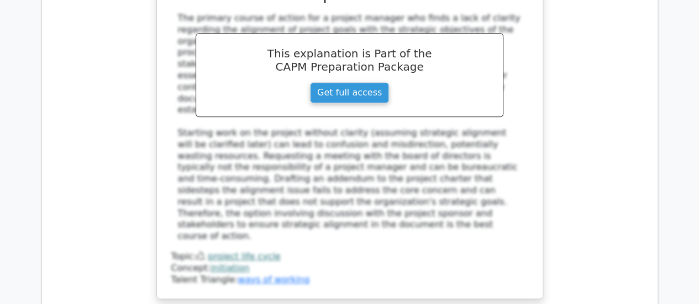
scroll to position [6695, 0]
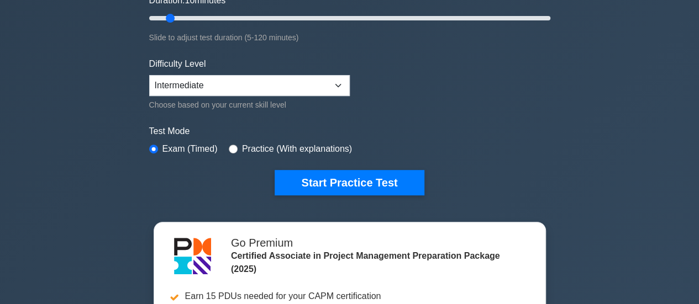
scroll to position [309, 0]
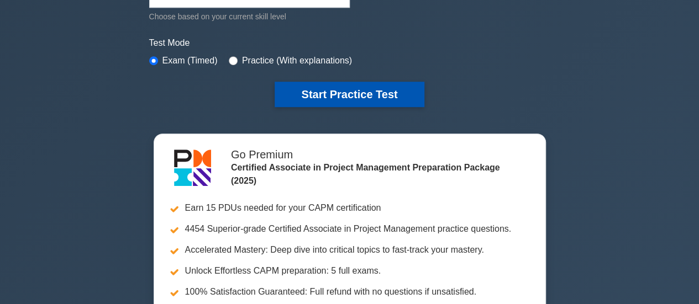
click at [352, 93] on button "Start Practice Test" at bounding box center [349, 94] width 149 height 25
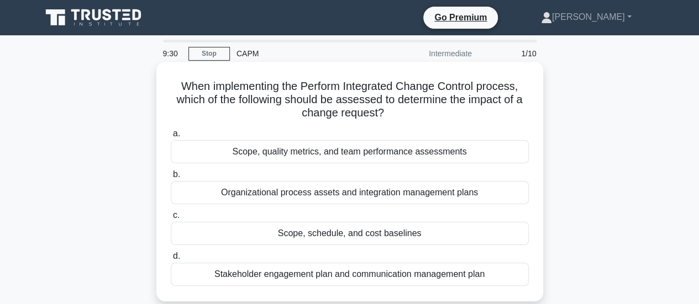
click at [327, 235] on div "Scope, schedule, and cost baselines" at bounding box center [350, 233] width 358 height 23
click at [171, 219] on input "c. Scope, schedule, and cost baselines" at bounding box center [171, 215] width 0 height 7
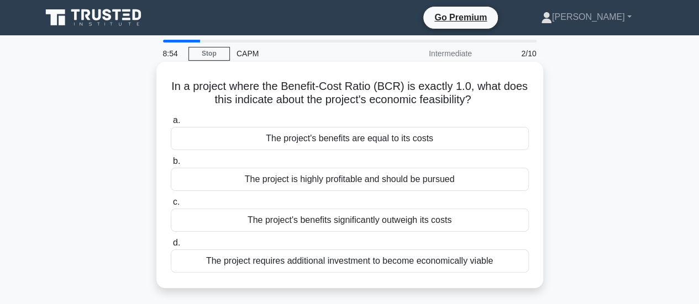
click at [299, 185] on div "The project is highly profitable and should be pursued" at bounding box center [350, 179] width 358 height 23
click at [171, 165] on input "b. The project is highly profitable and should be pursued" at bounding box center [171, 161] width 0 height 7
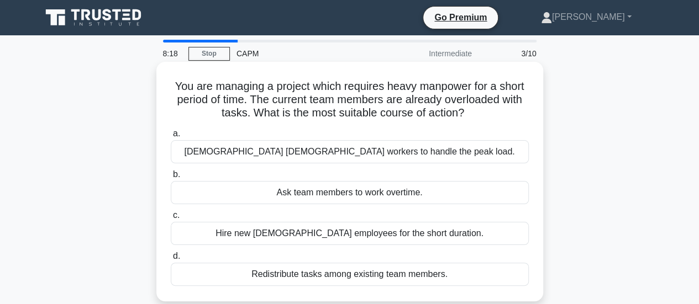
click at [281, 151] on div "[DEMOGRAPHIC_DATA] [DEMOGRAPHIC_DATA] workers to handle the peak load." at bounding box center [350, 151] width 358 height 23
click at [171, 138] on input "a. Contract temporary workers to handle the peak load." at bounding box center [171, 133] width 0 height 7
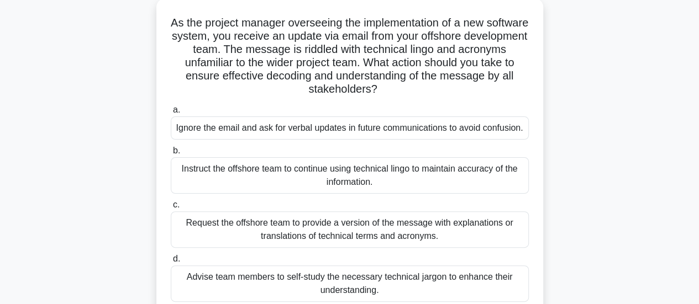
scroll to position [88, 0]
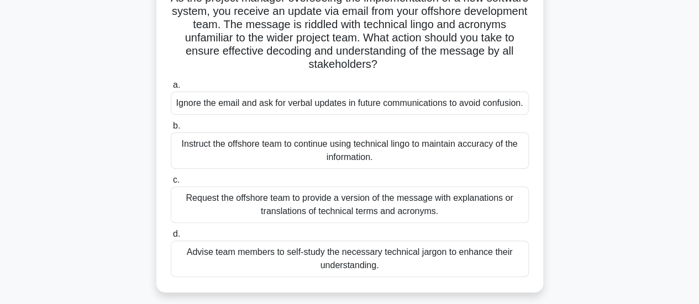
click at [386, 202] on div "Request the offshore team to provide a version of the message with explanations…" at bounding box center [350, 205] width 358 height 36
click at [171, 184] on input "c. Request the offshore team to provide a version of the message with explanati…" at bounding box center [171, 180] width 0 height 7
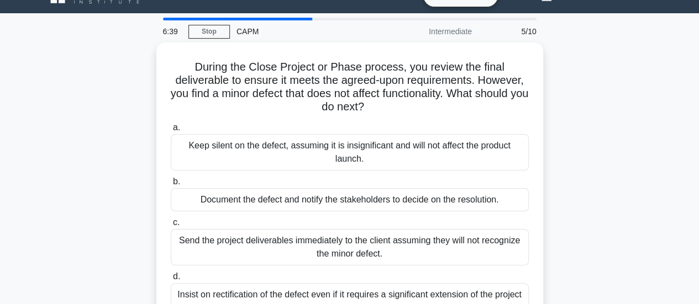
scroll to position [44, 0]
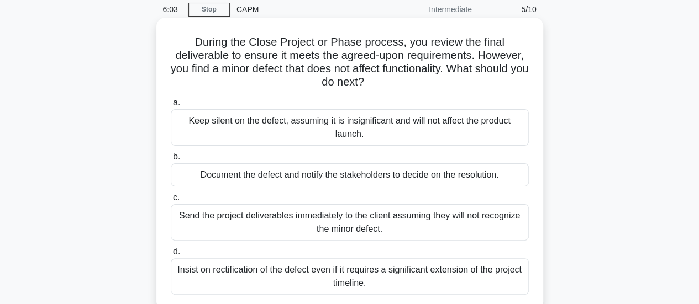
click at [343, 177] on div "Document the defect and notify the stakeholders to decide on the resolution." at bounding box center [350, 175] width 358 height 23
click at [171, 161] on input "b. Document the defect and notify the stakeholders to decide on the resolution." at bounding box center [171, 157] width 0 height 7
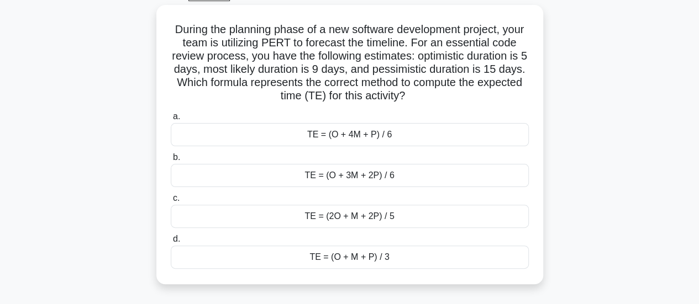
scroll to position [66, 0]
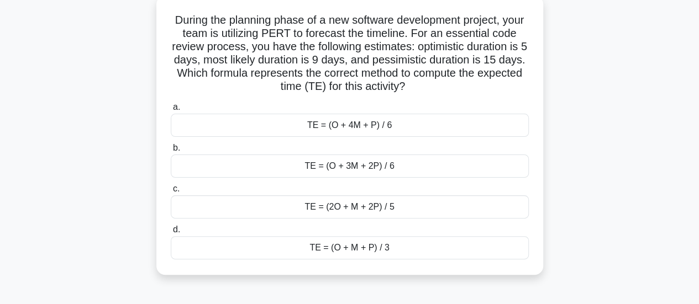
click at [339, 130] on div "TE = (O + 4M + P) / 6" at bounding box center [350, 125] width 358 height 23
click at [171, 111] on input "a. TE = (O + 4M + P) / 6" at bounding box center [171, 107] width 0 height 7
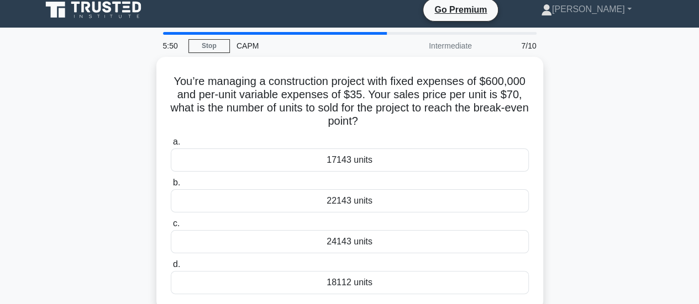
scroll to position [0, 0]
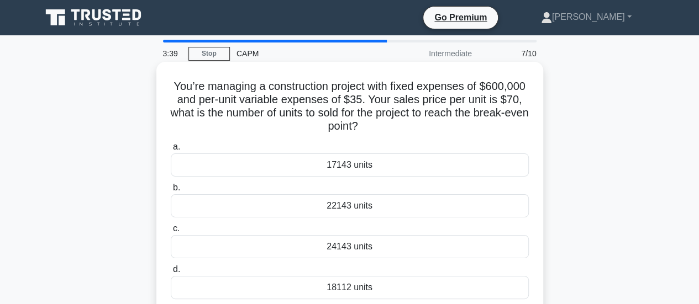
click at [331, 162] on div "17143 units" at bounding box center [350, 165] width 358 height 23
click at [171, 151] on input "a. 17143 units" at bounding box center [171, 147] width 0 height 7
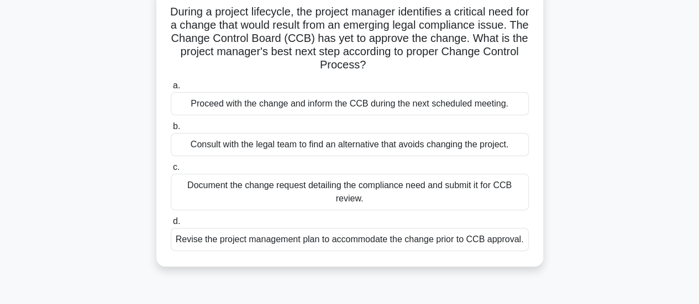
scroll to position [81, 0]
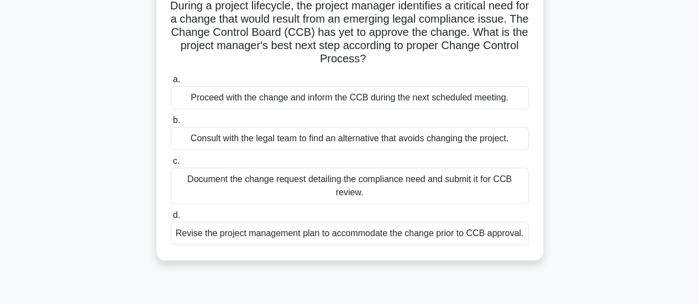
click at [424, 186] on div "Document the change request detailing the compliance need and submit it for CCB…" at bounding box center [350, 186] width 358 height 36
click at [171, 165] on input "c. Document the change request detailing the compliance need and submit it for …" at bounding box center [171, 161] width 0 height 7
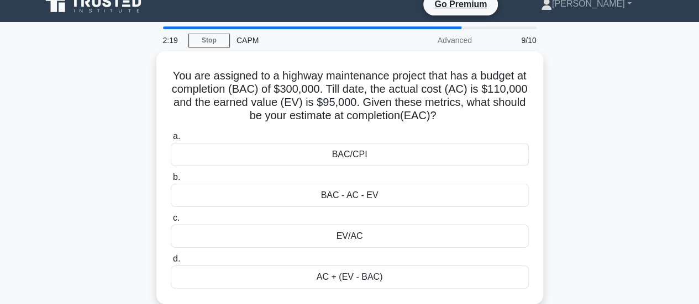
scroll to position [0, 0]
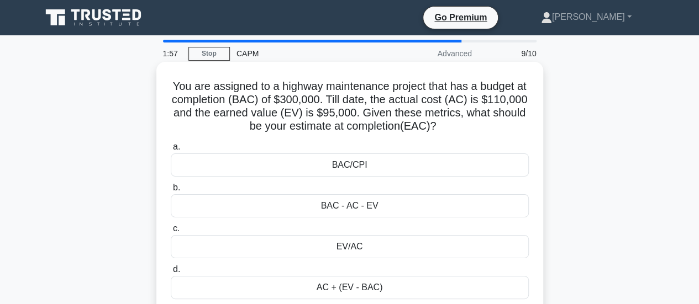
click at [330, 205] on div "BAC - AC - EV" at bounding box center [350, 205] width 358 height 23
click at [171, 192] on input "b. BAC - AC - EV" at bounding box center [171, 188] width 0 height 7
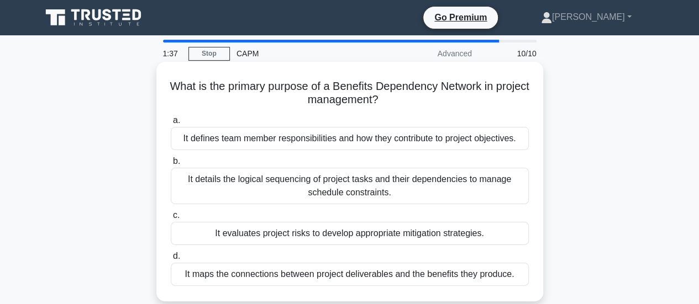
click at [286, 183] on div "It details the logical sequencing of project tasks and their dependencies to ma…" at bounding box center [350, 186] width 358 height 36
click at [171, 165] on input "b. It details the logical sequencing of project tasks and their dependencies to…" at bounding box center [171, 161] width 0 height 7
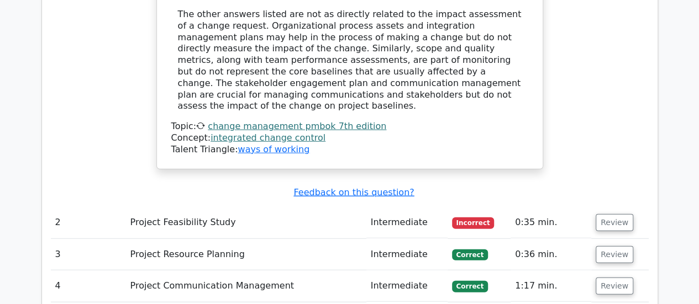
scroll to position [1391, 0]
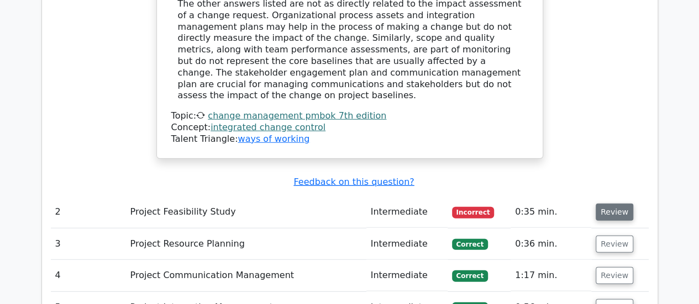
click at [611, 204] on button "Review" at bounding box center [615, 212] width 38 height 17
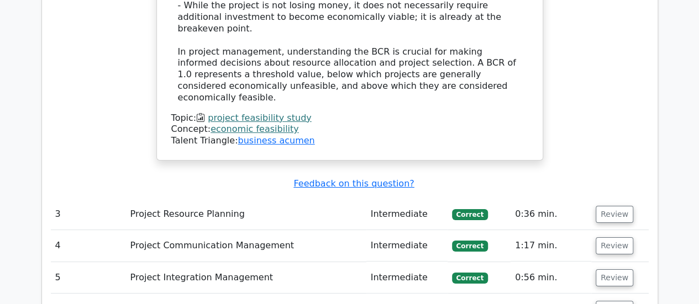
scroll to position [2076, 0]
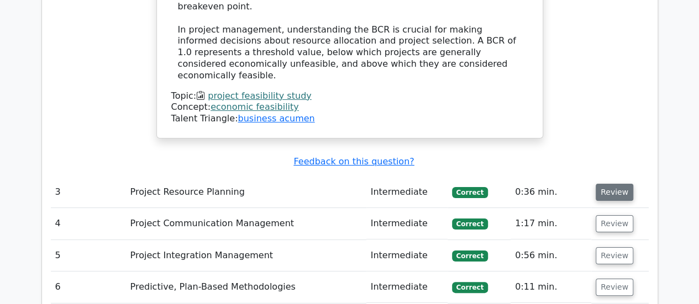
click at [601, 184] on button "Review" at bounding box center [615, 192] width 38 height 17
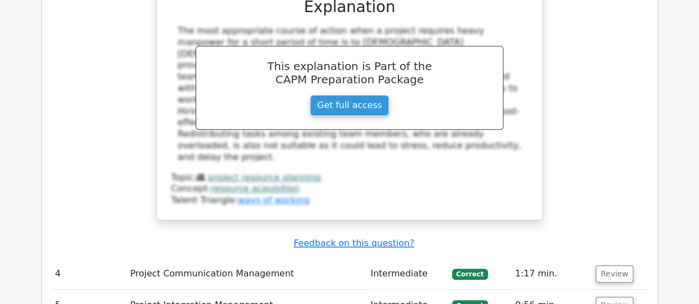
scroll to position [2540, 0]
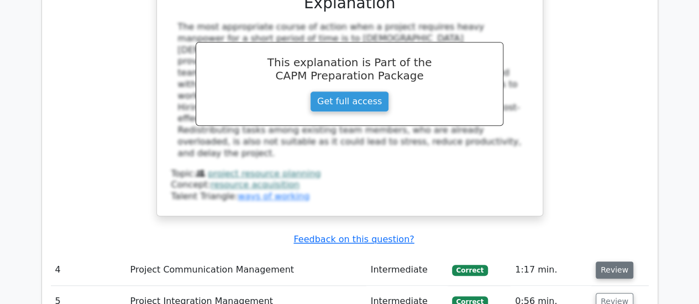
click at [615, 262] on button "Review" at bounding box center [615, 270] width 38 height 17
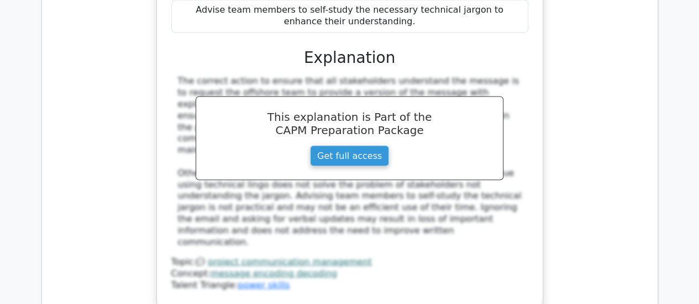
scroll to position [3144, 0]
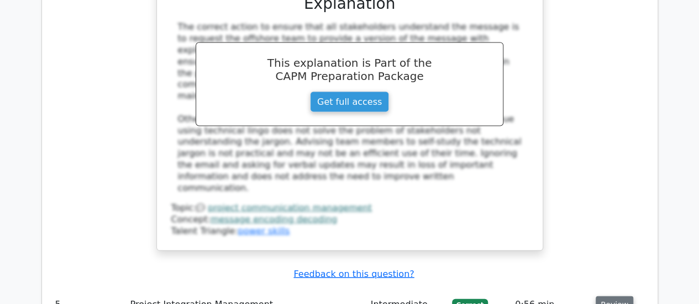
click at [599, 296] on button "Review" at bounding box center [615, 304] width 38 height 17
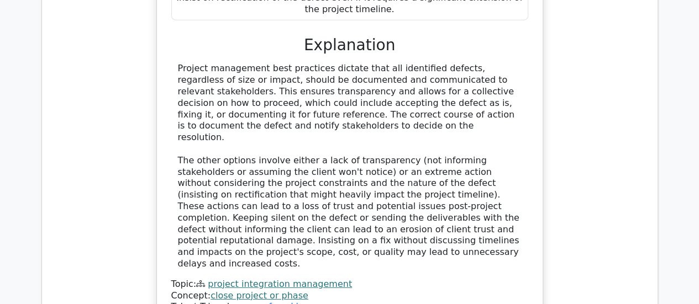
scroll to position [3740, 0]
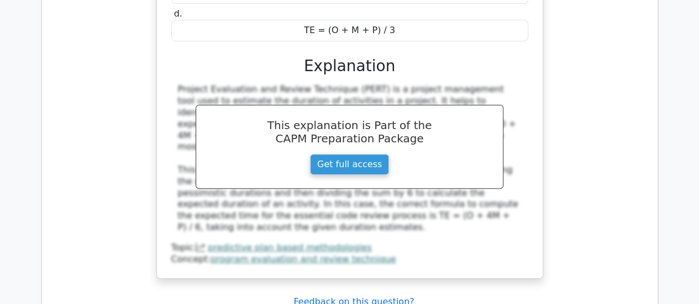
scroll to position [4337, 0]
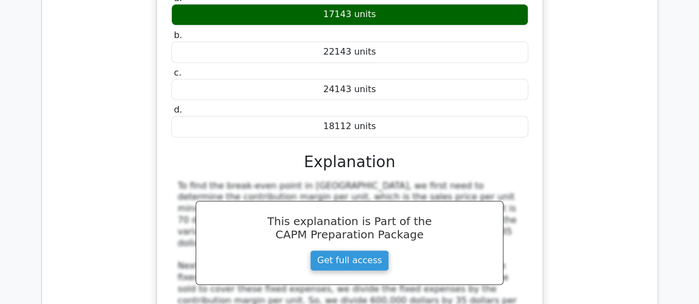
scroll to position [4845, 0]
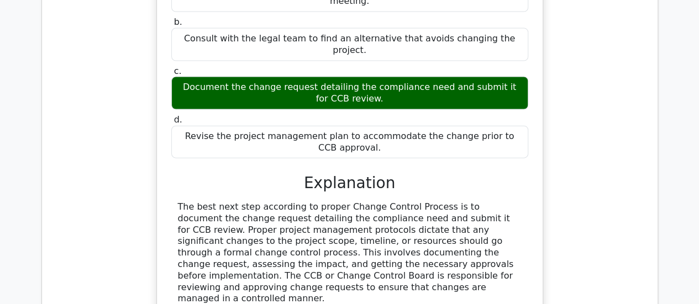
scroll to position [5441, 0]
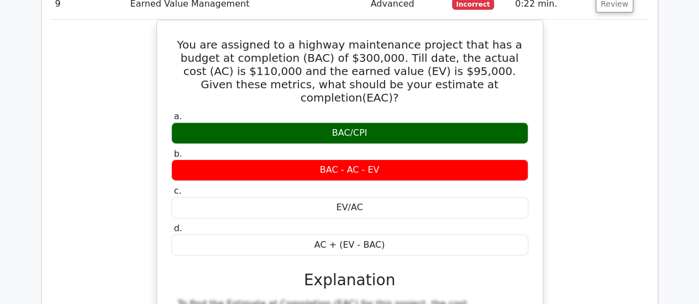
scroll to position [5942, 0]
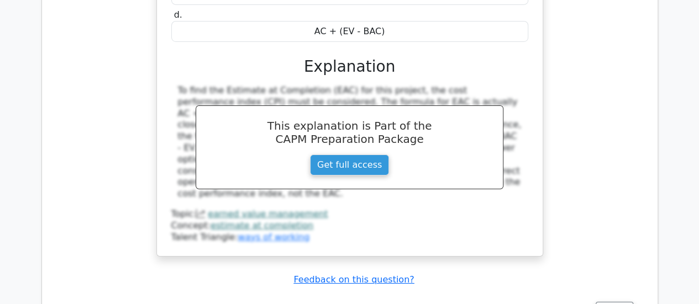
scroll to position [6155, 0]
